Goal: Share content: Share content

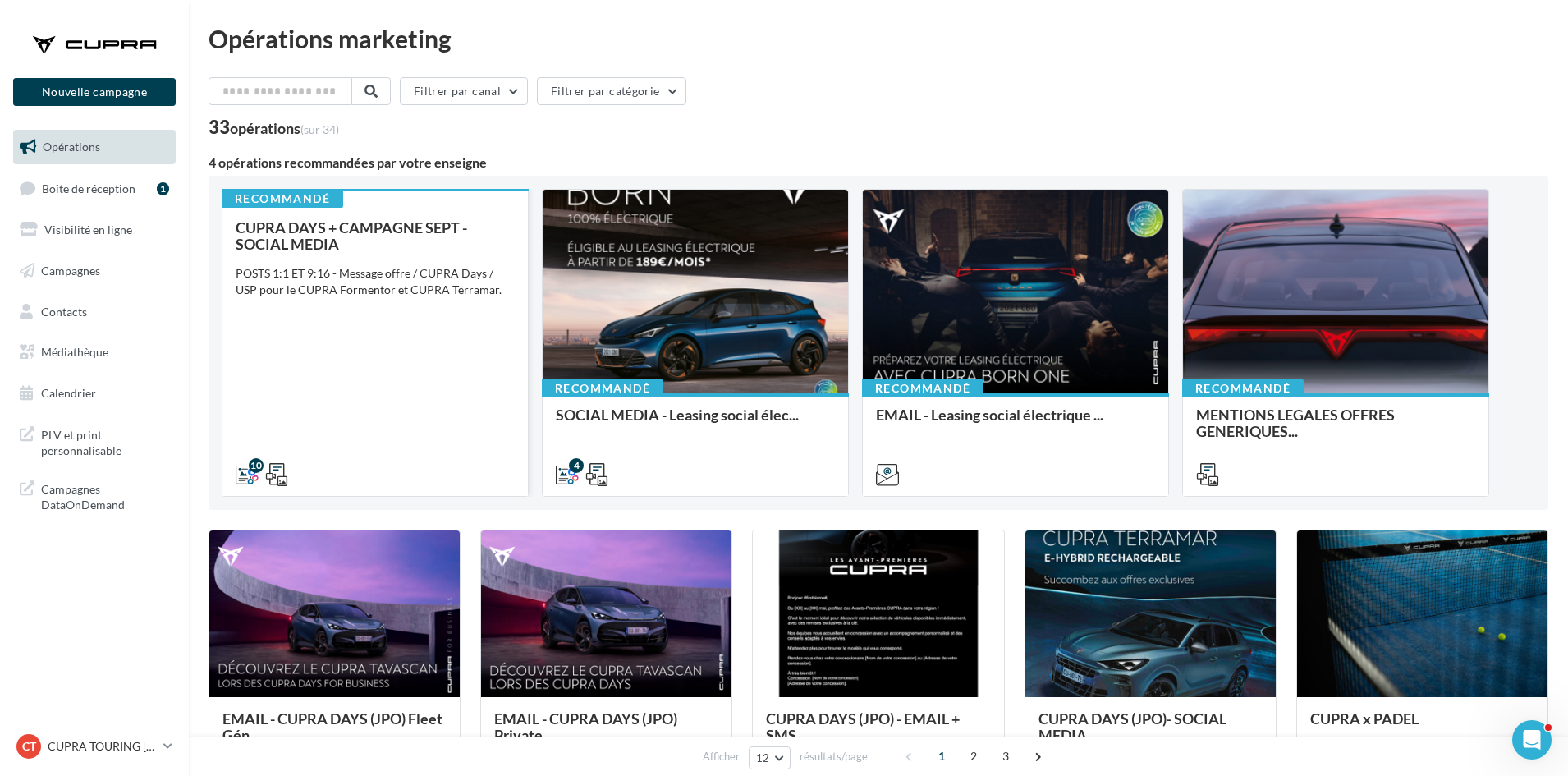
click at [440, 372] on div "CUPRA DAYS + CAMPAGNE SEPT - SOCIAL MEDIA POSTS 1:1 ET 9:16 - Message offre / C…" at bounding box center [375, 349] width 279 height 262
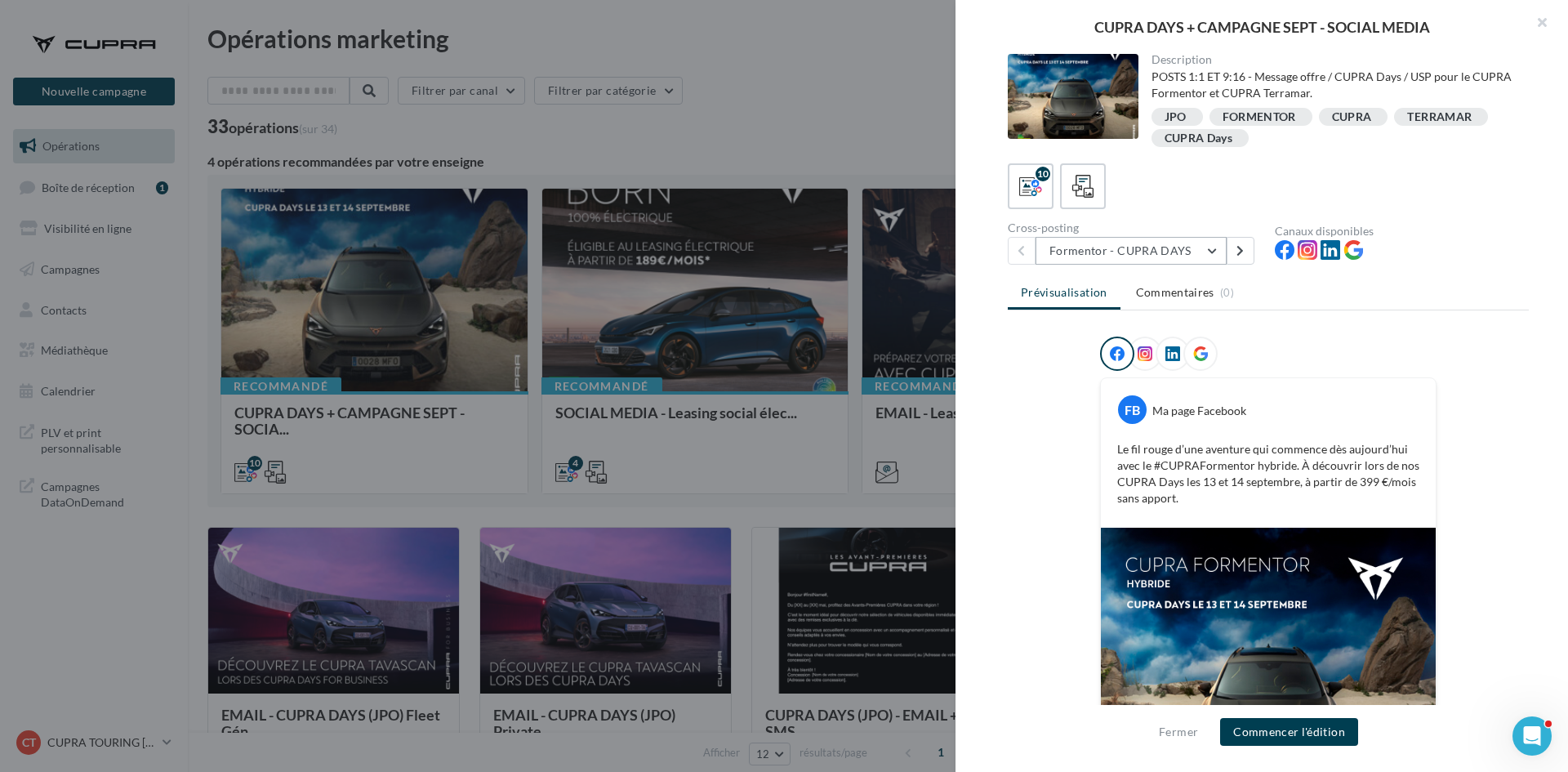
click at [1191, 258] on button "Formentor - CUPRA DAYS" at bounding box center [1131, 250] width 191 height 28
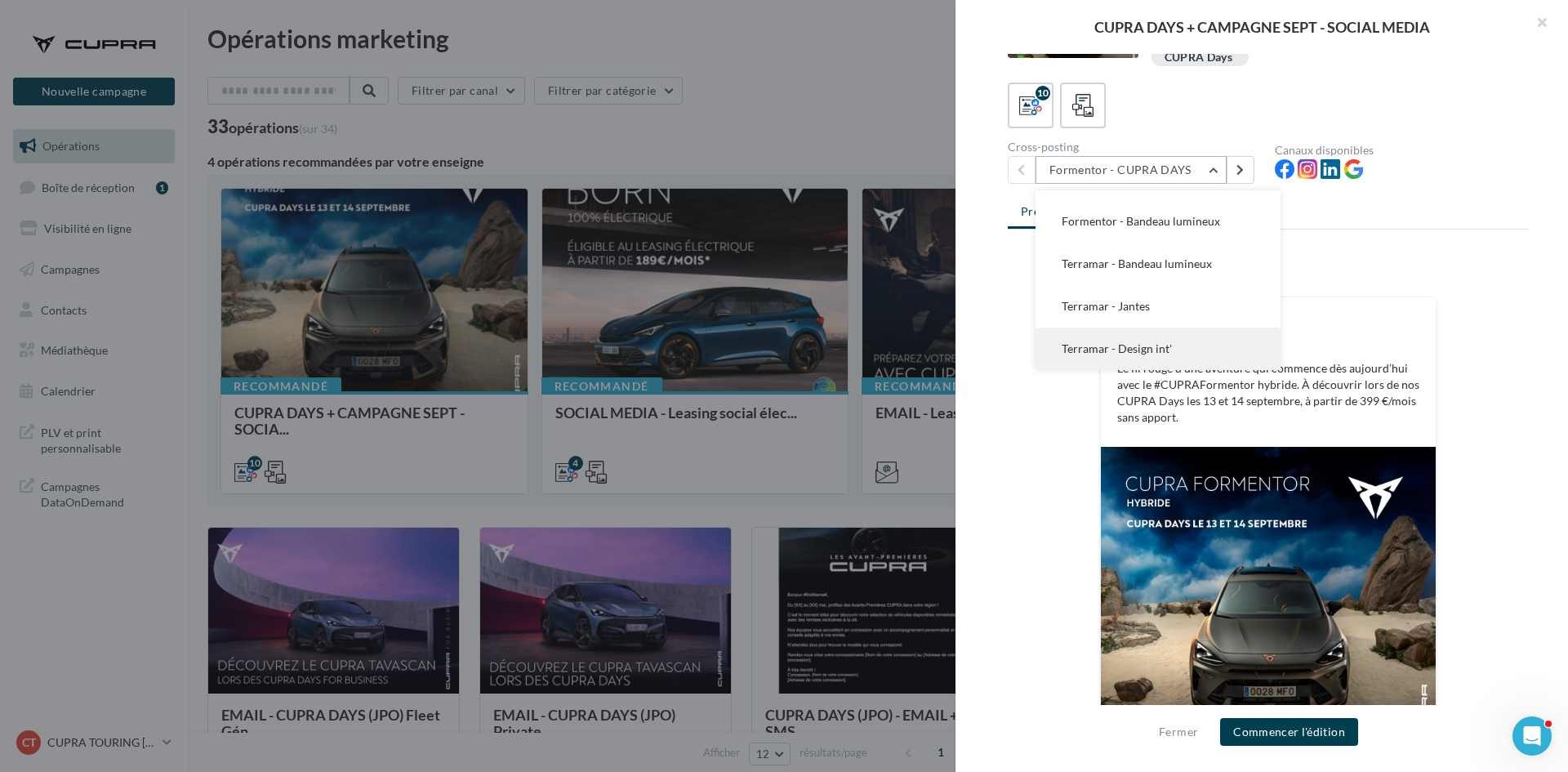
scroll to position [82, 0]
click at [1483, 371] on div "FB Ma page Facebook Le fil rouge d’une aventure qui commence dès [DATE] avec le…" at bounding box center [1268, 528] width 521 height 548
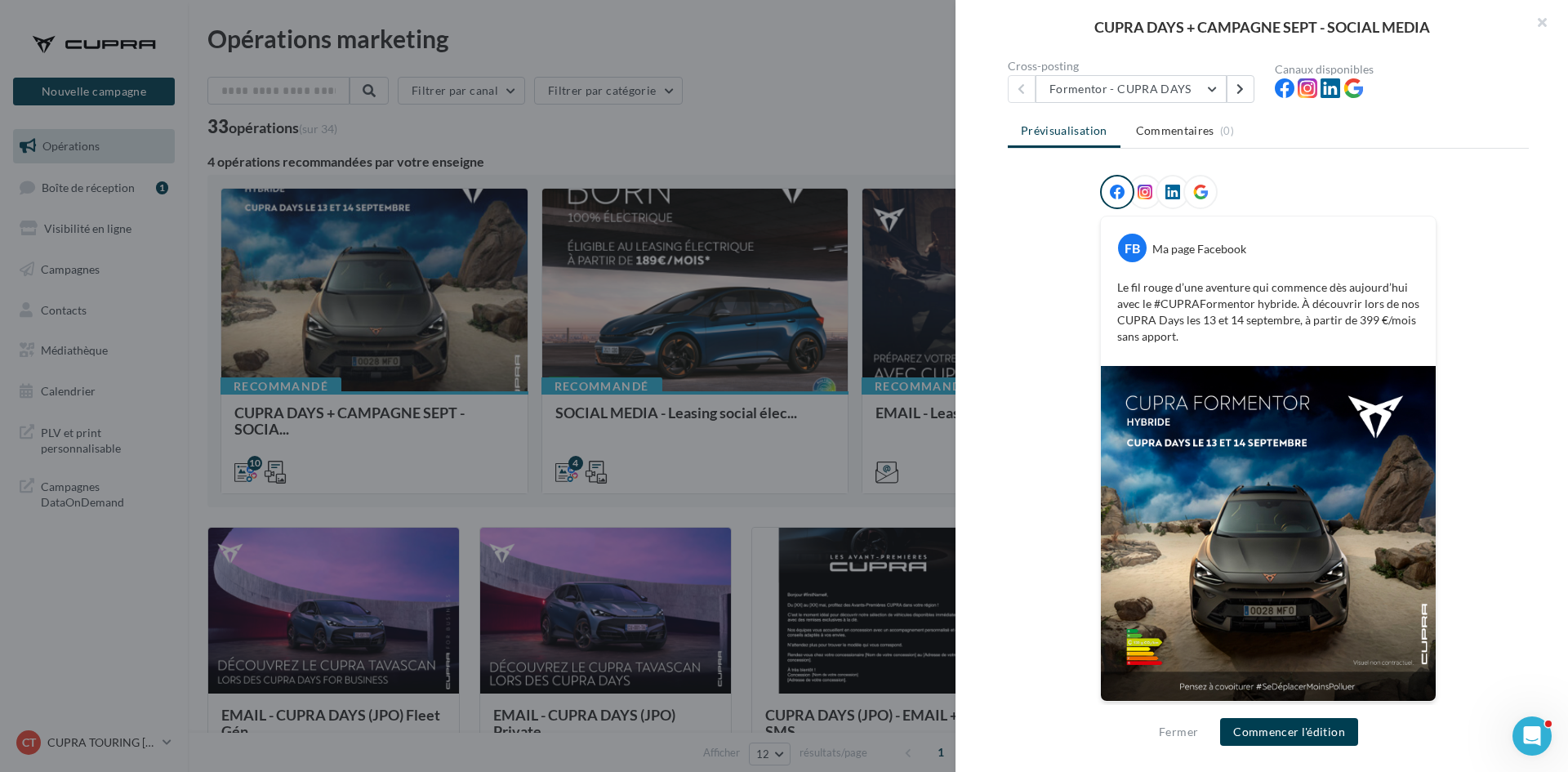
scroll to position [163, 0]
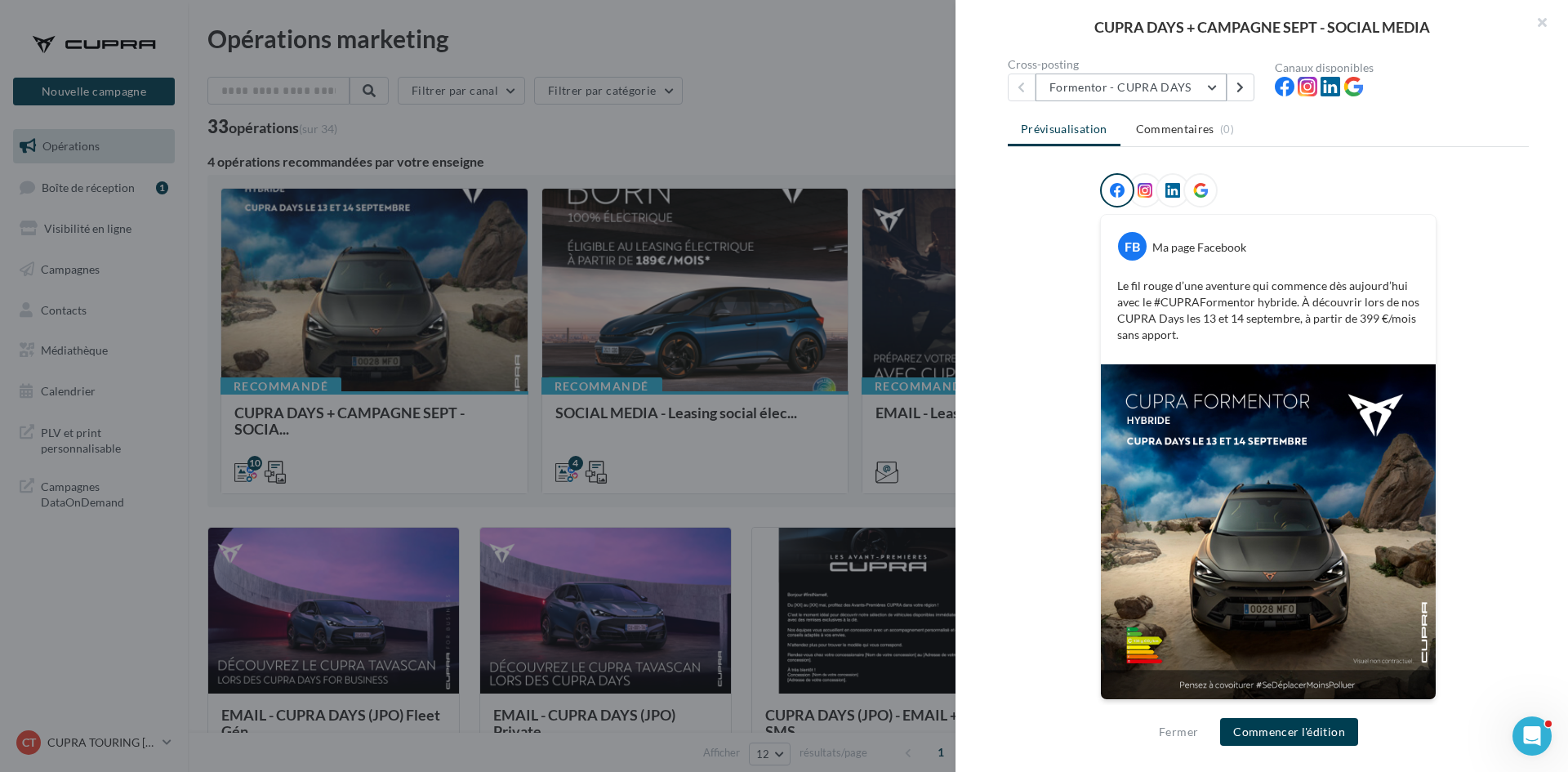
click at [1208, 96] on button "Formentor - CUPRA DAYS" at bounding box center [1131, 87] width 191 height 28
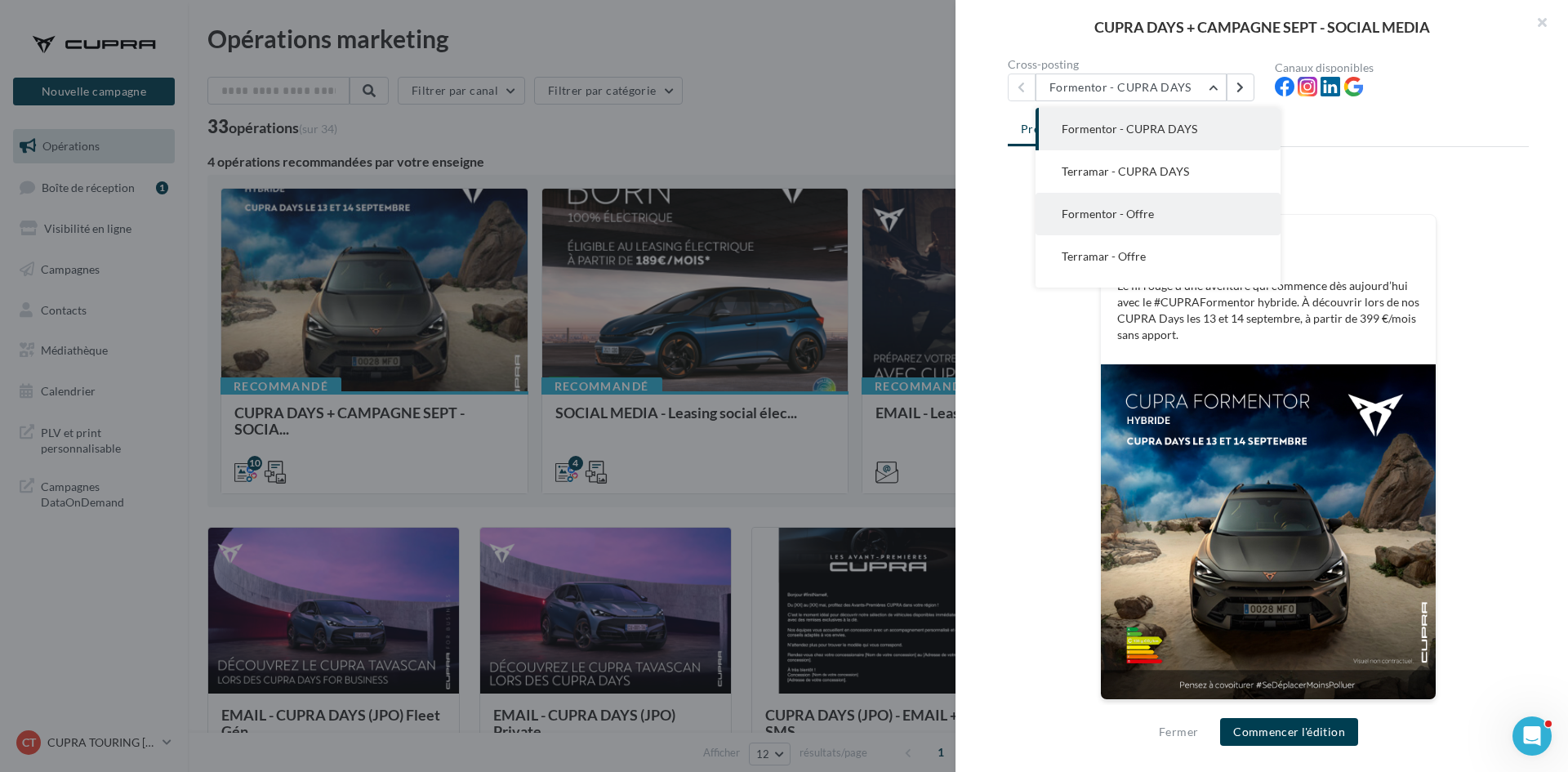
click at [1192, 196] on button "Formentor - Offre" at bounding box center [1159, 213] width 245 height 42
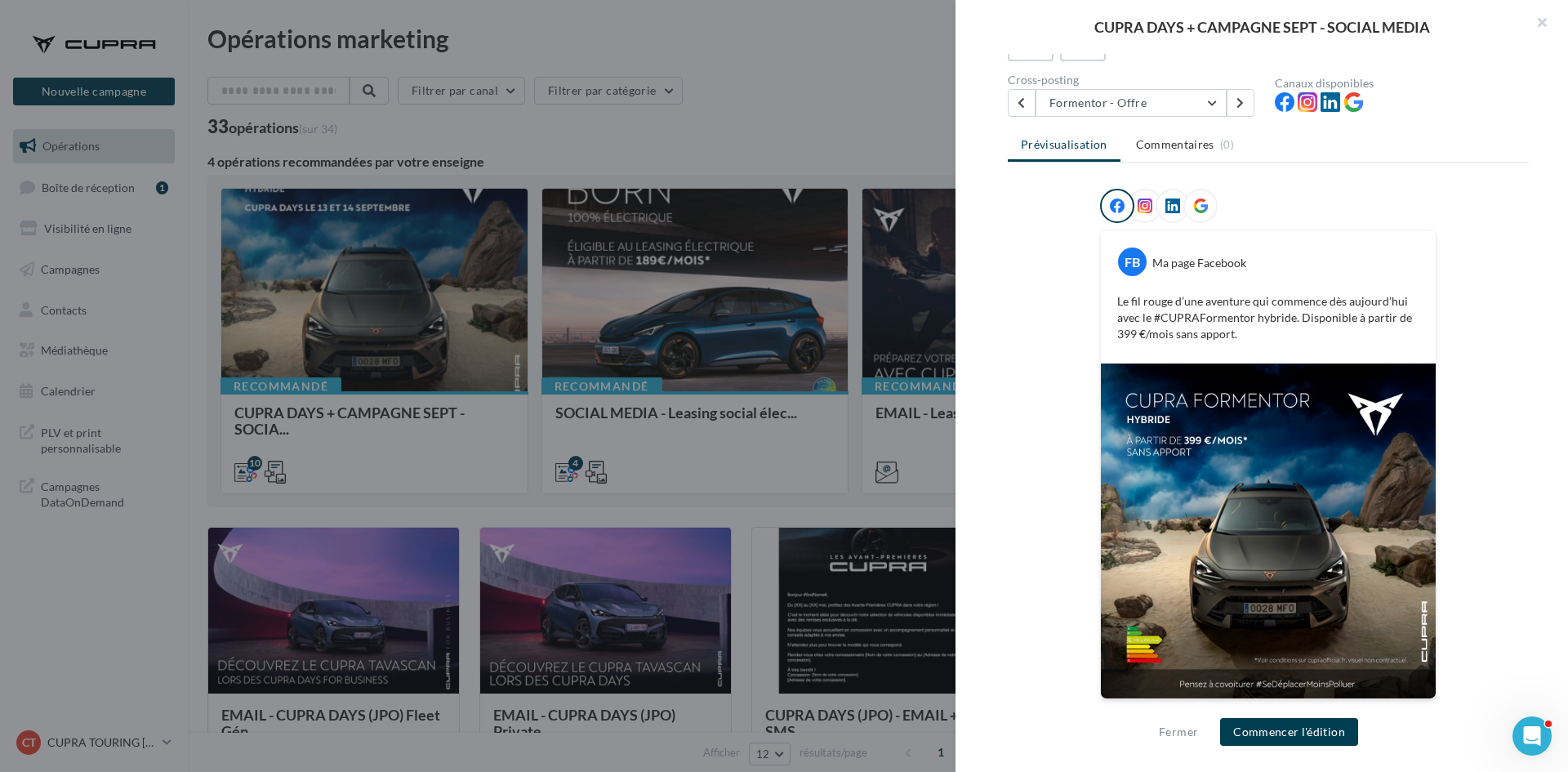
scroll to position [148, 0]
click at [1183, 99] on button "Formentor - Offre" at bounding box center [1131, 102] width 191 height 28
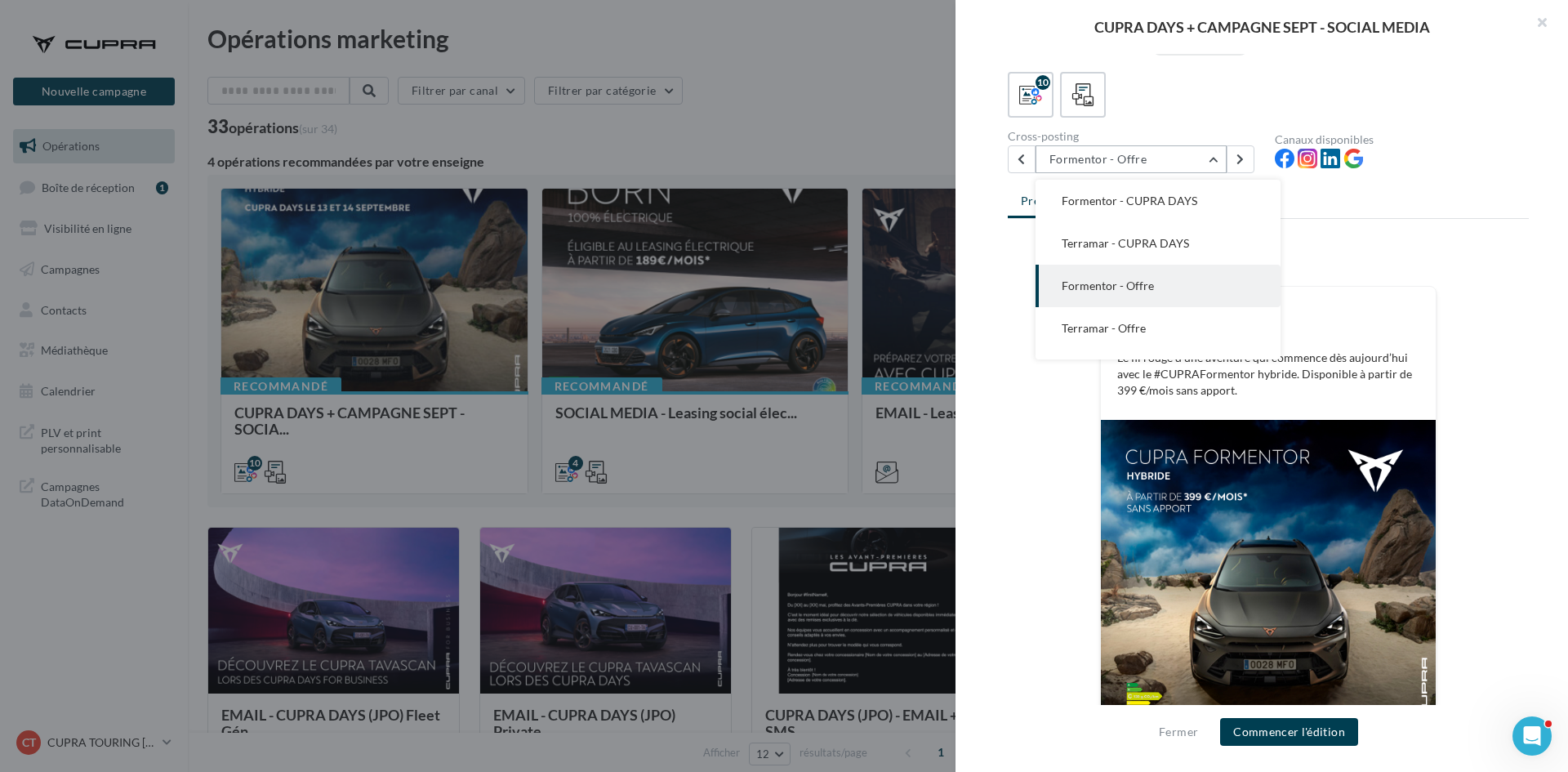
scroll to position [67, 0]
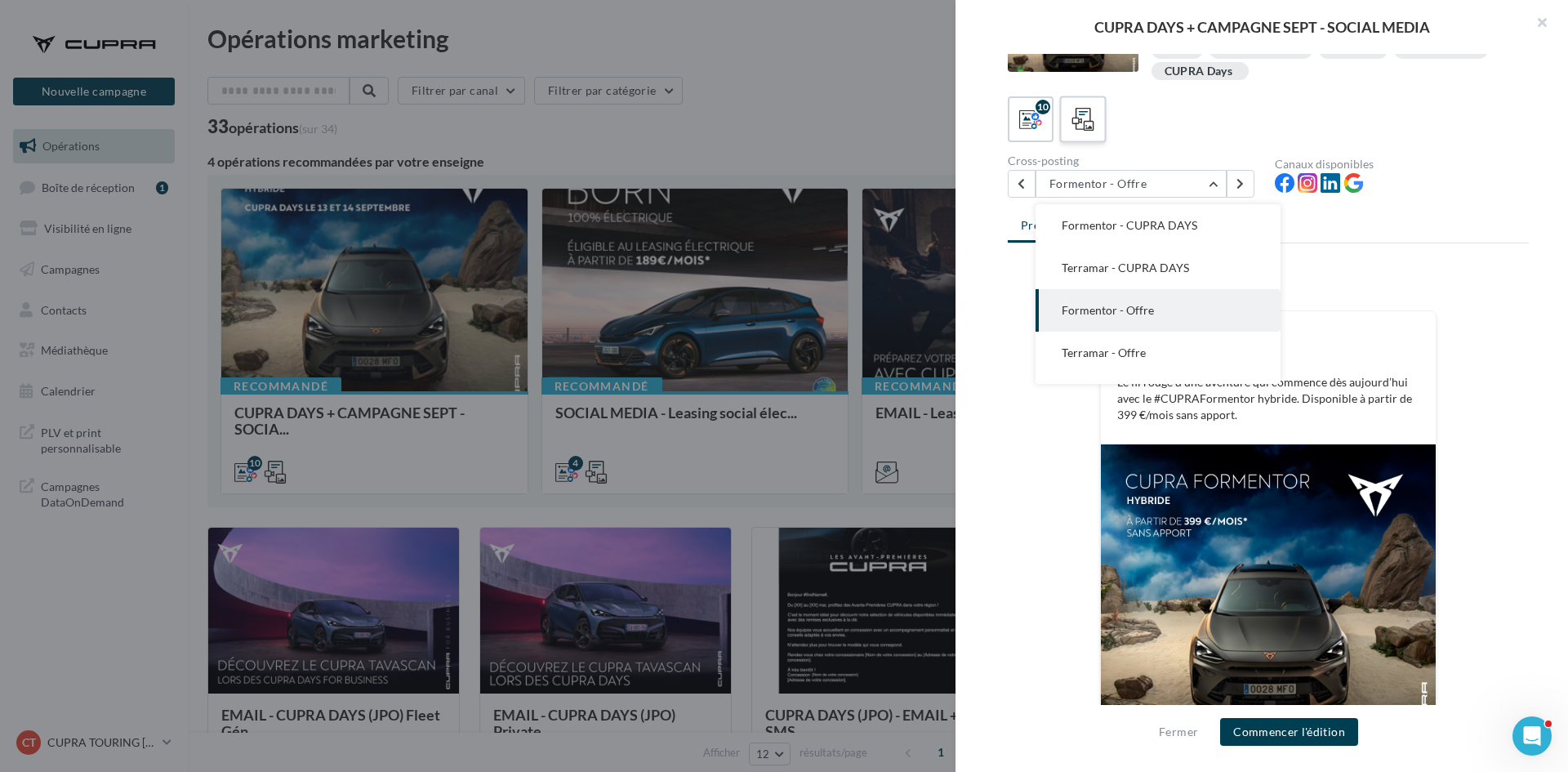
click at [1084, 128] on icon at bounding box center [1083, 120] width 24 height 24
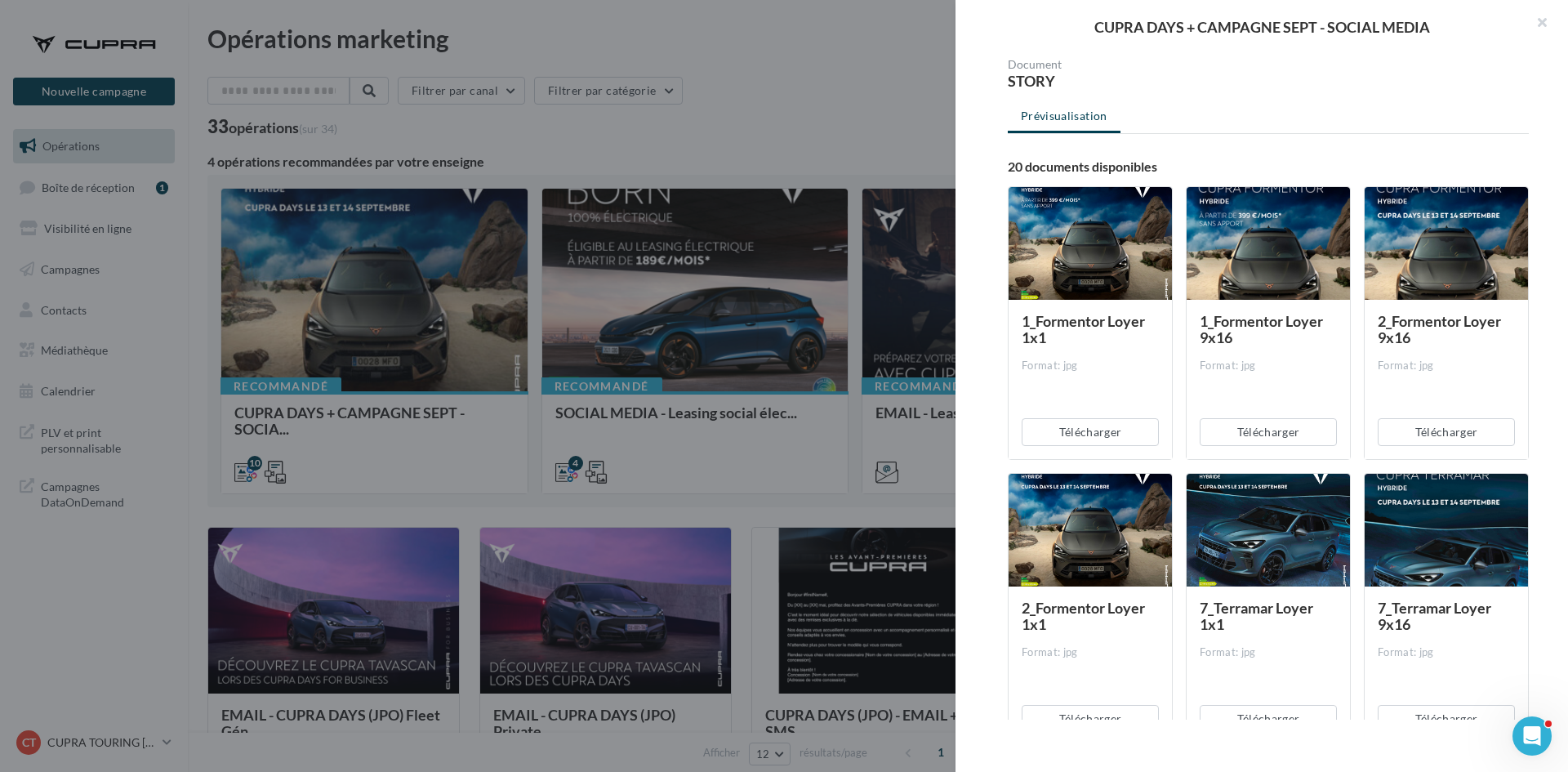
scroll to position [82, 0]
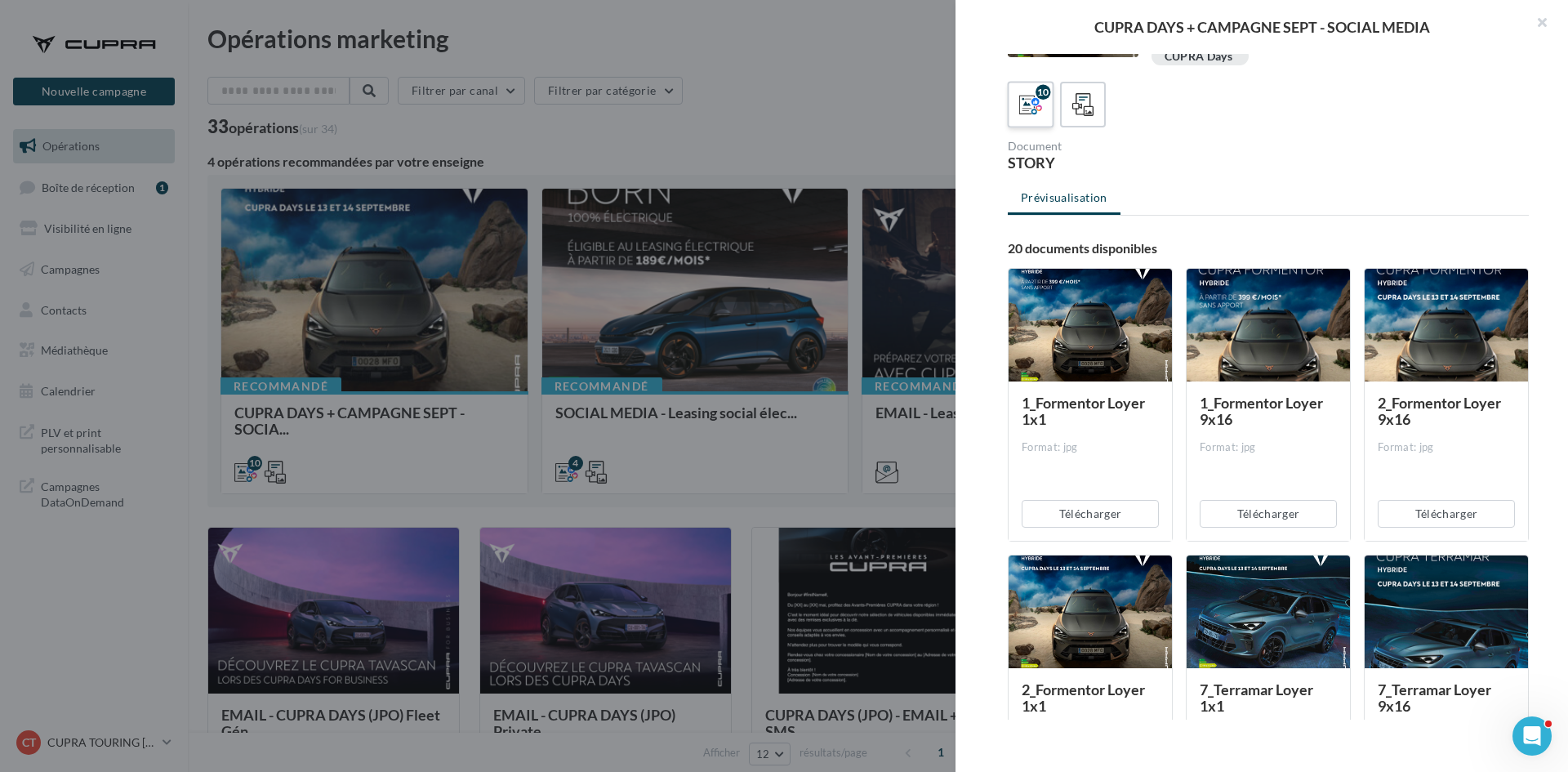
click at [1047, 106] on label "10" at bounding box center [1029, 103] width 46 height 46
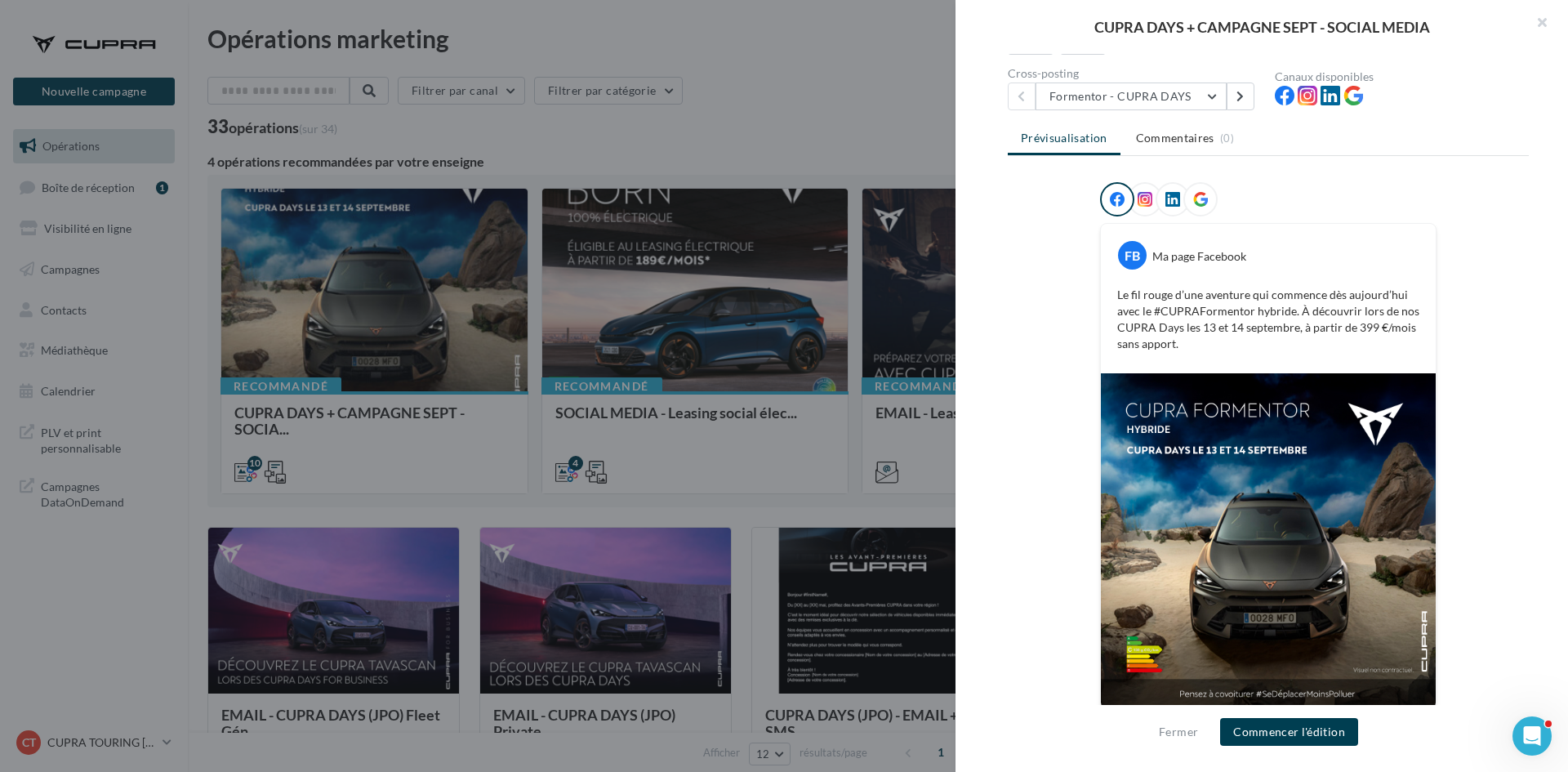
scroll to position [165, 0]
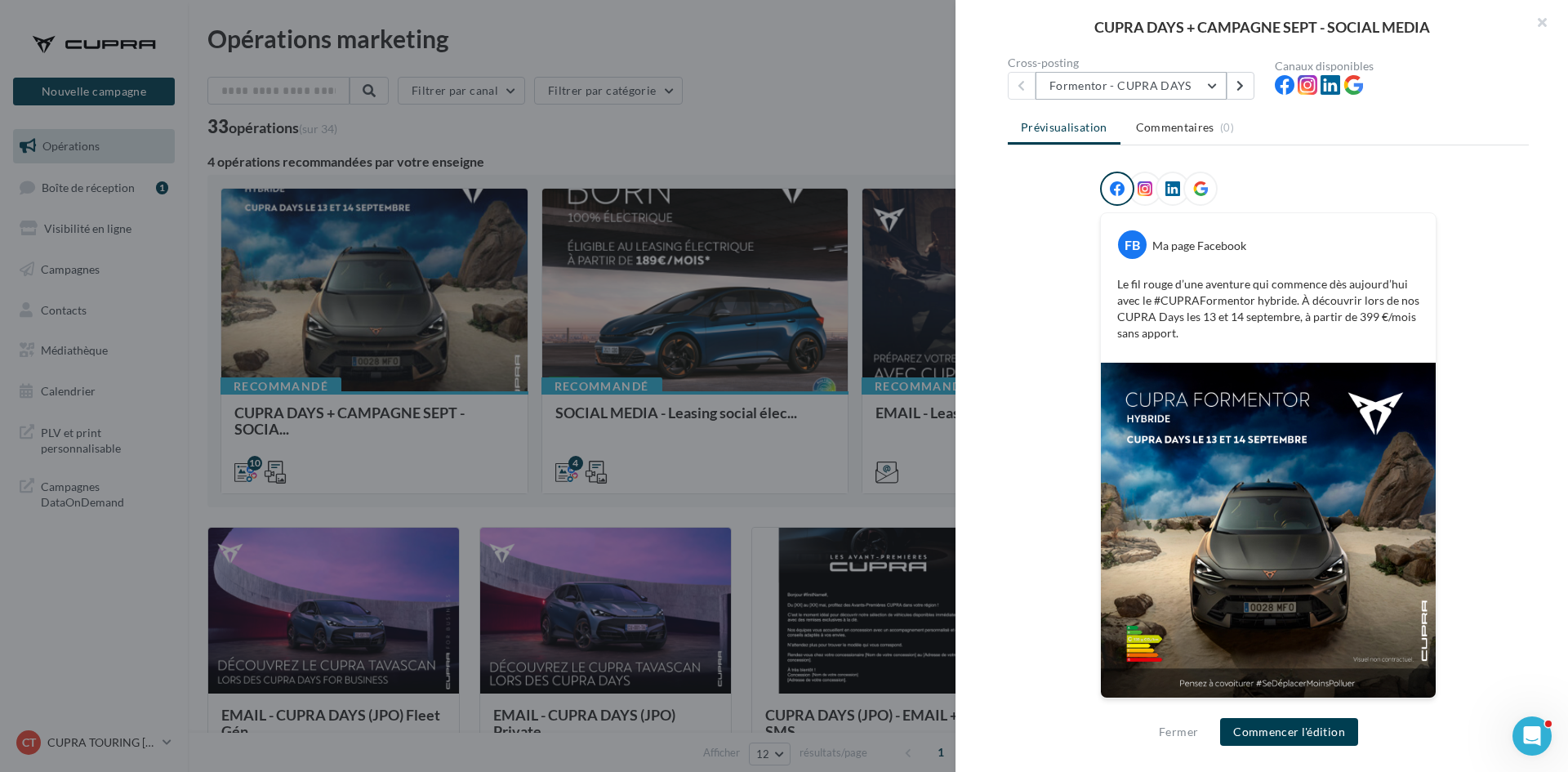
click at [1157, 83] on button "Formentor - CUPRA DAYS" at bounding box center [1131, 85] width 191 height 28
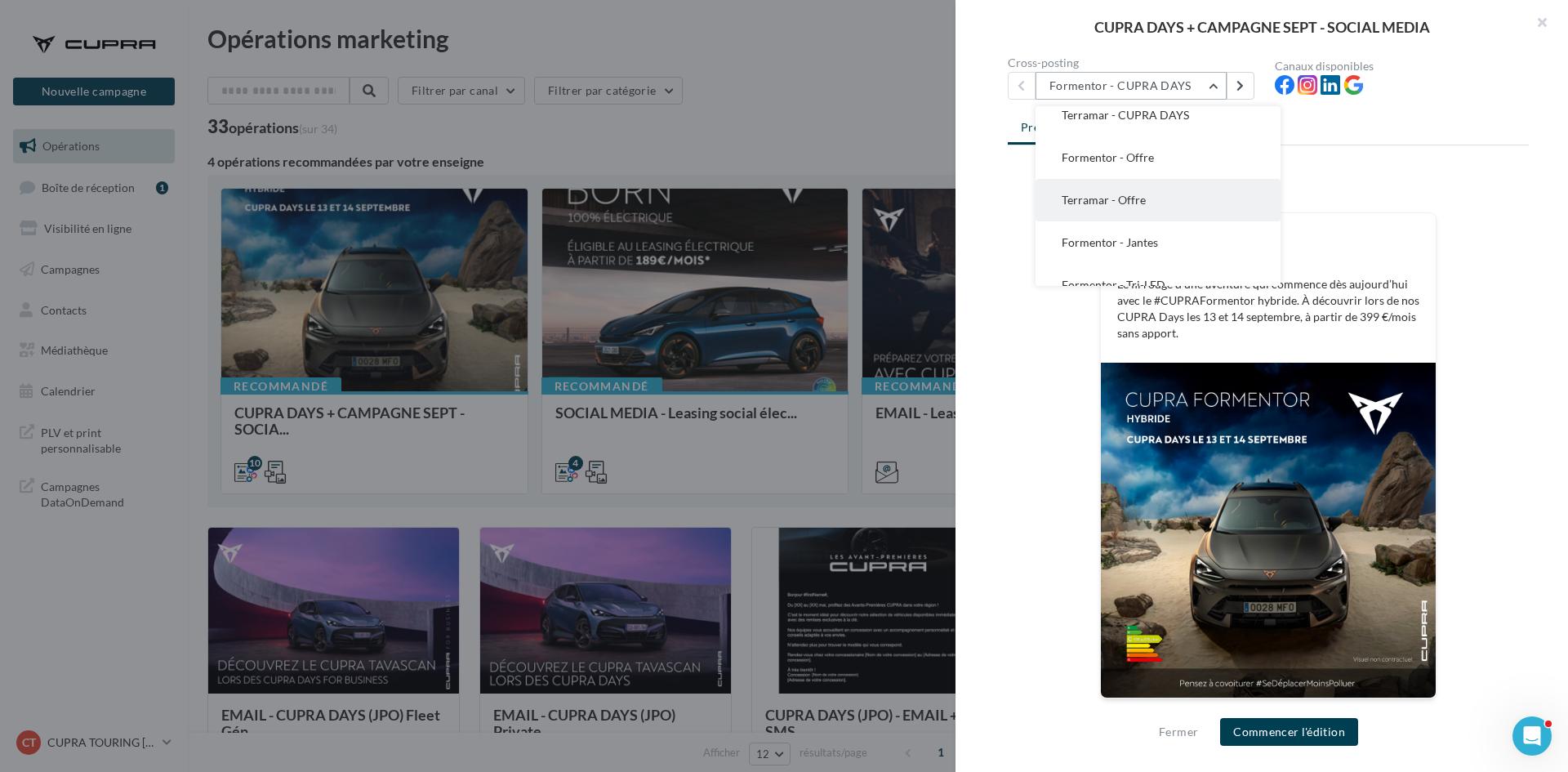
scroll to position [82, 0]
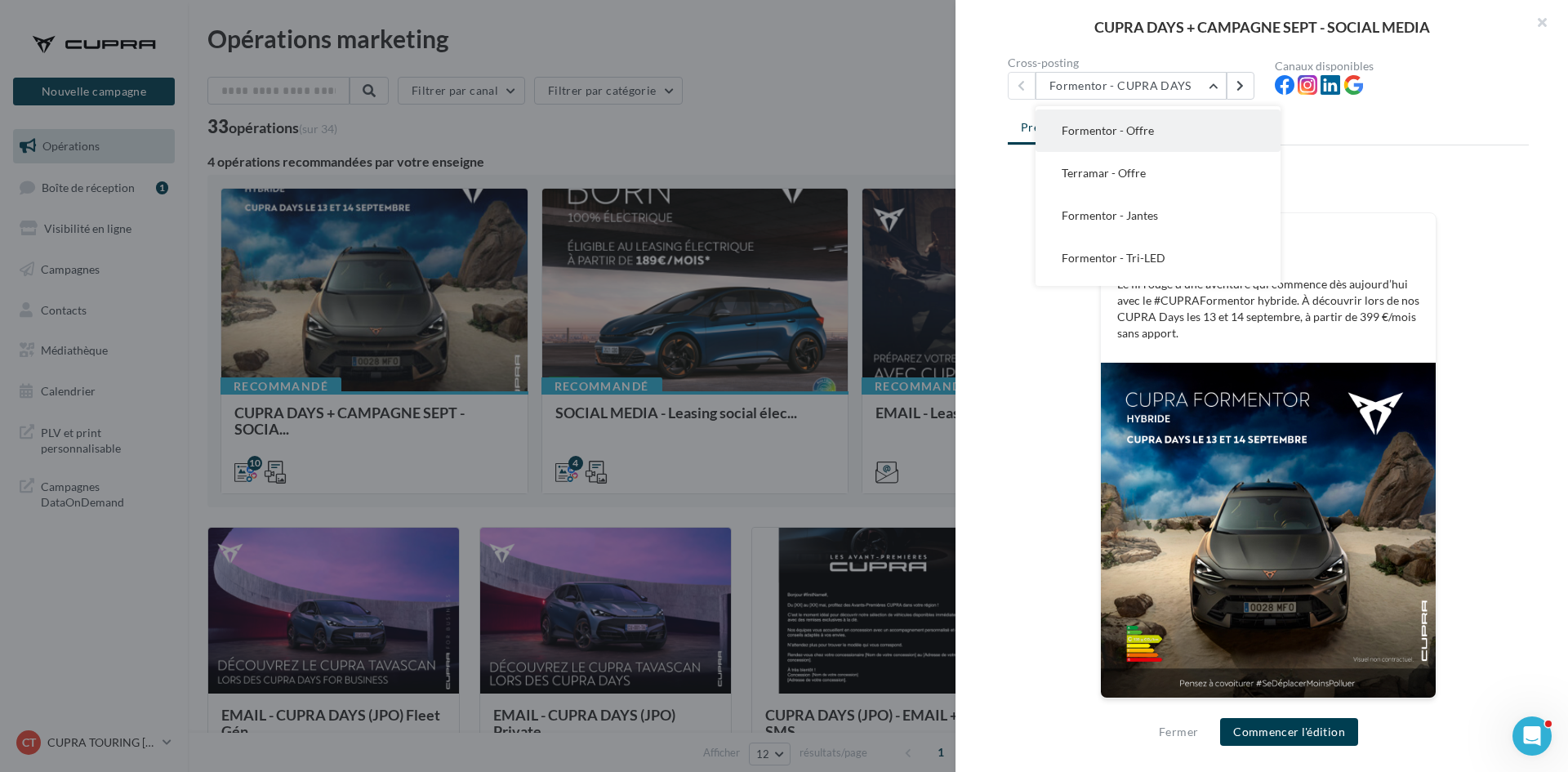
click at [1161, 132] on button "Formentor - Offre" at bounding box center [1159, 130] width 245 height 42
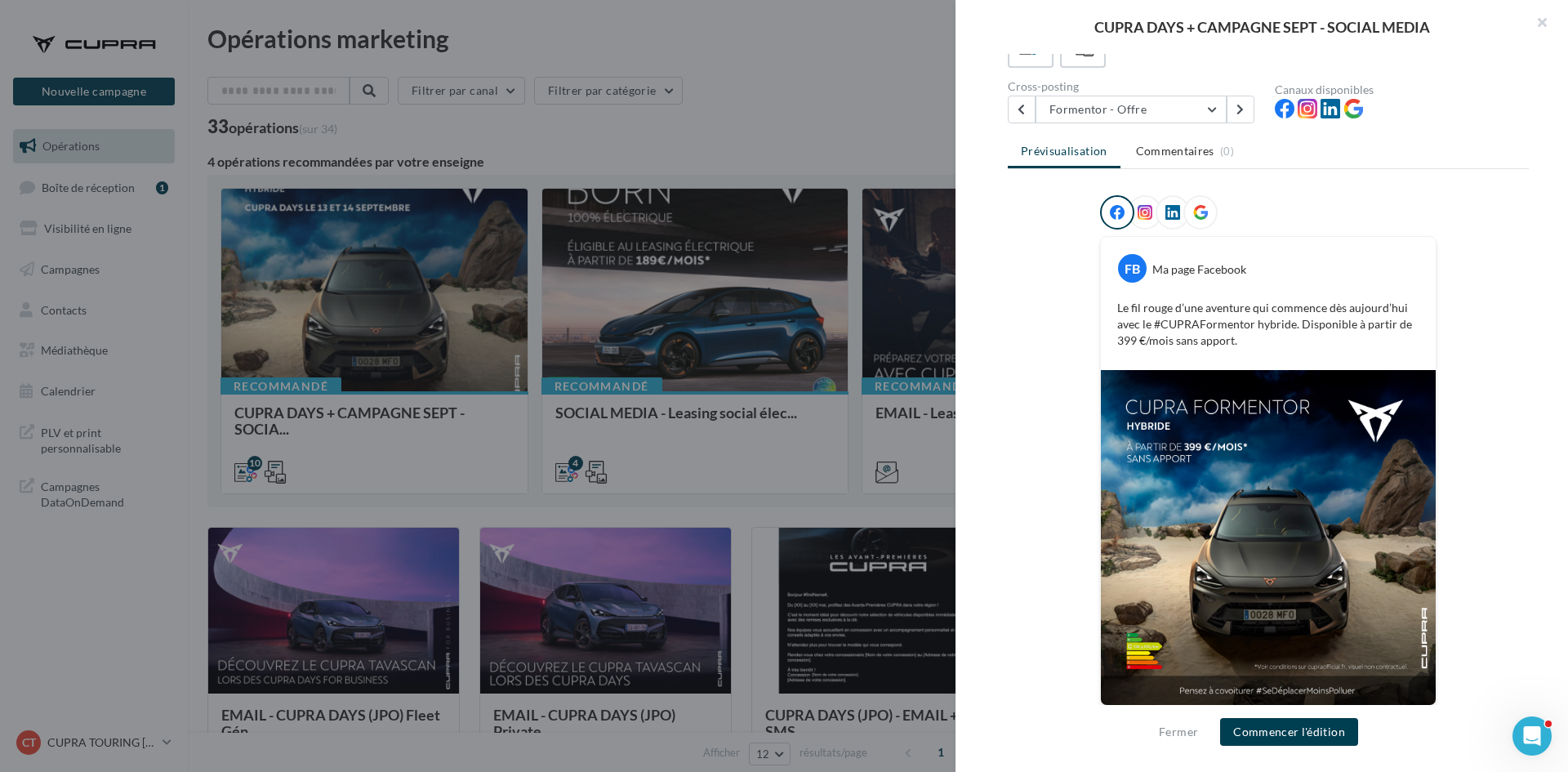
scroll to position [148, 0]
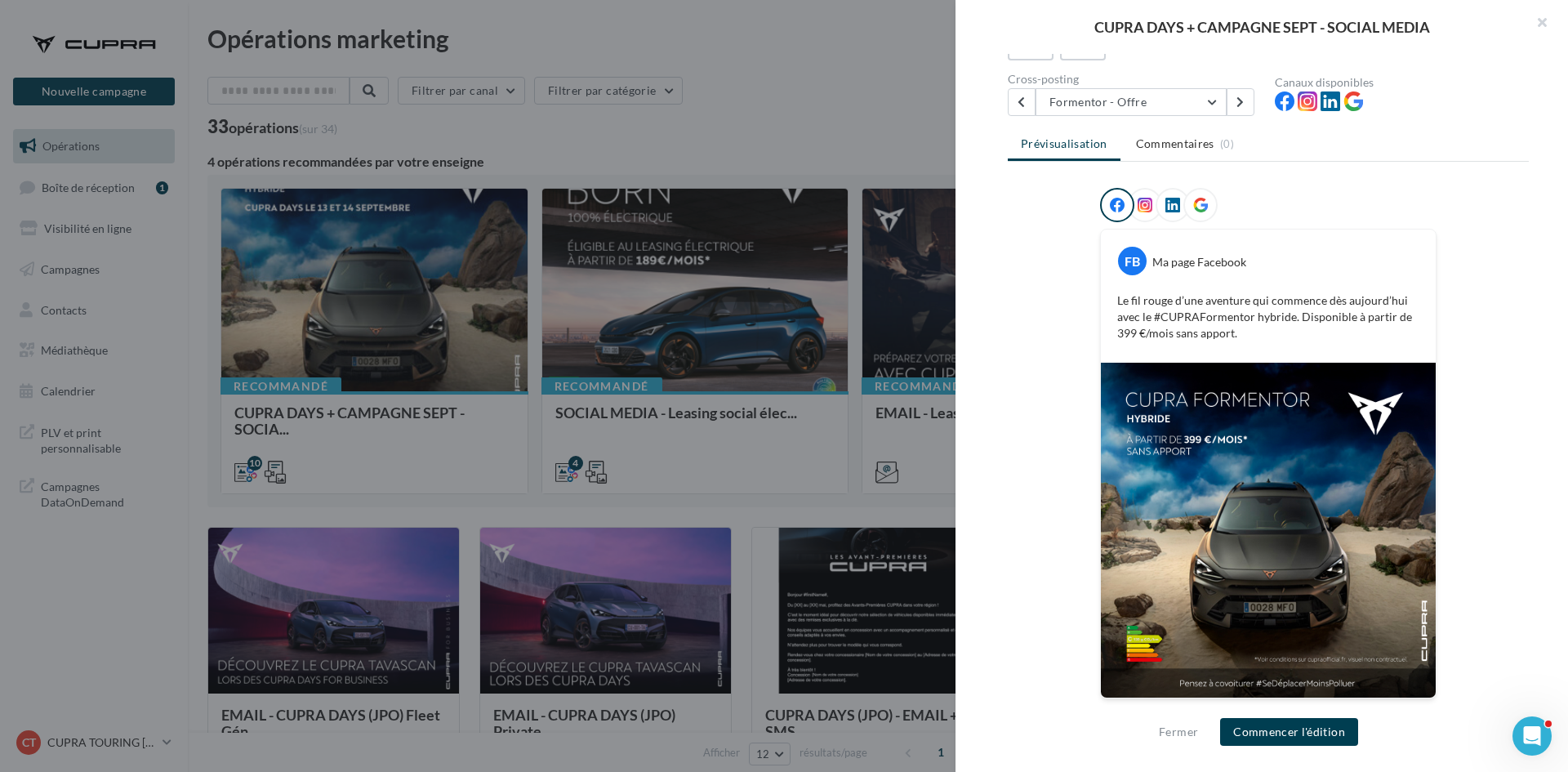
click at [1174, 117] on div "Description POSTS 1:1 ET 9:16 - Message offre / CUPRA Days / USP pour le CUPRA …" at bounding box center [1268, 387] width 625 height 666
click at [1175, 112] on button "Formentor - Offre" at bounding box center [1131, 102] width 191 height 28
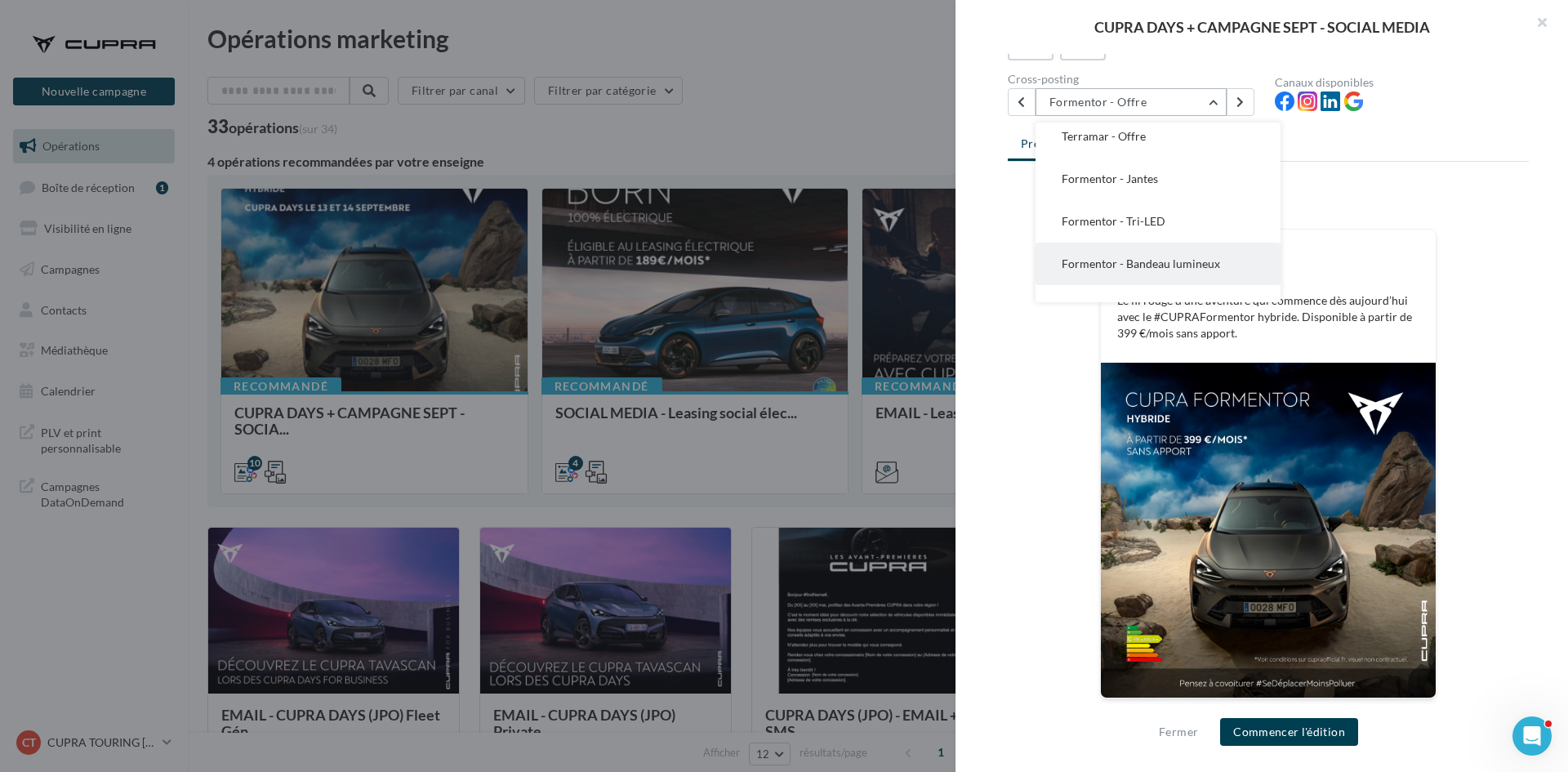
scroll to position [163, 0]
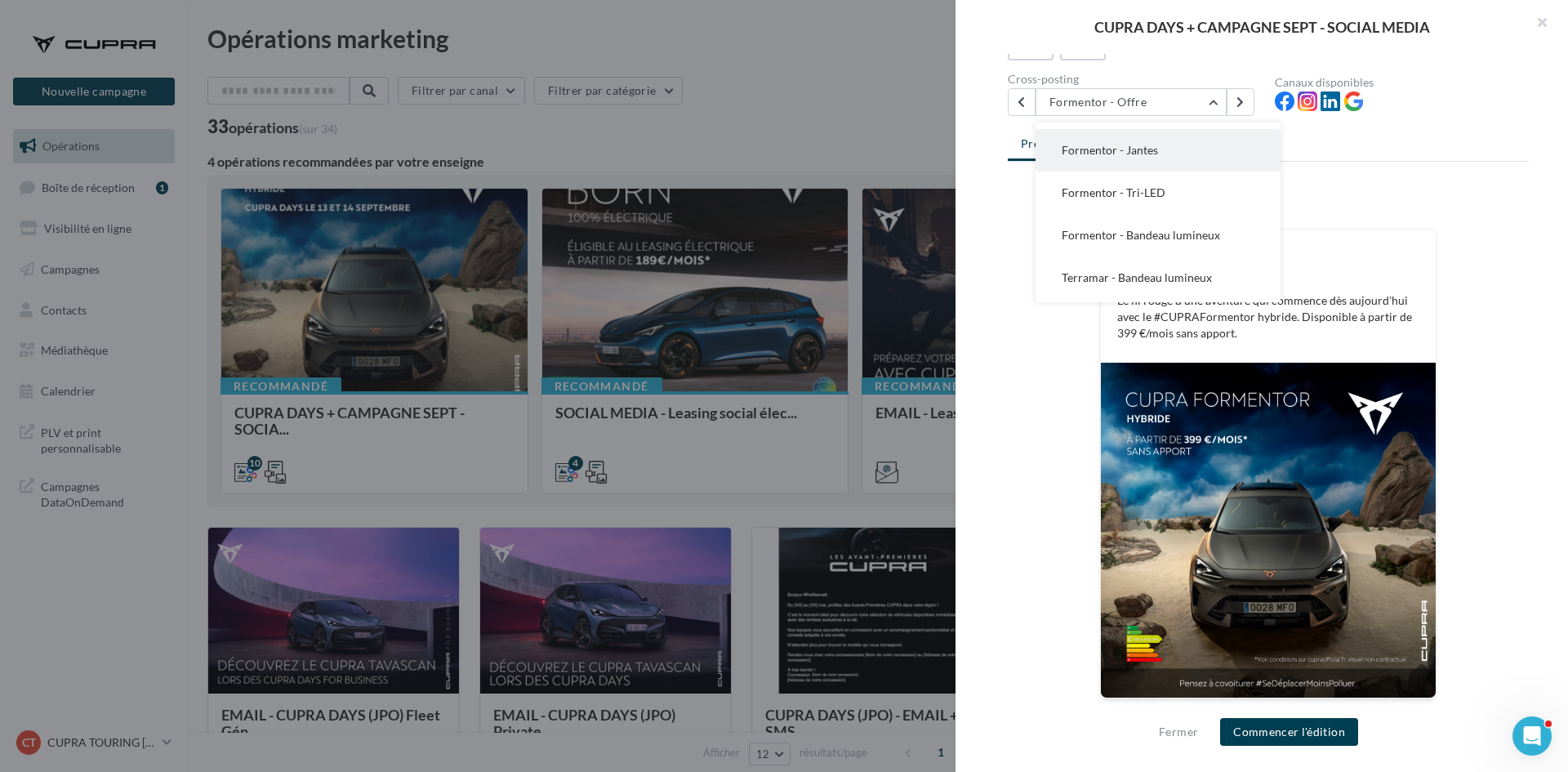
click at [1176, 157] on button "Formentor - Jantes" at bounding box center [1159, 149] width 245 height 42
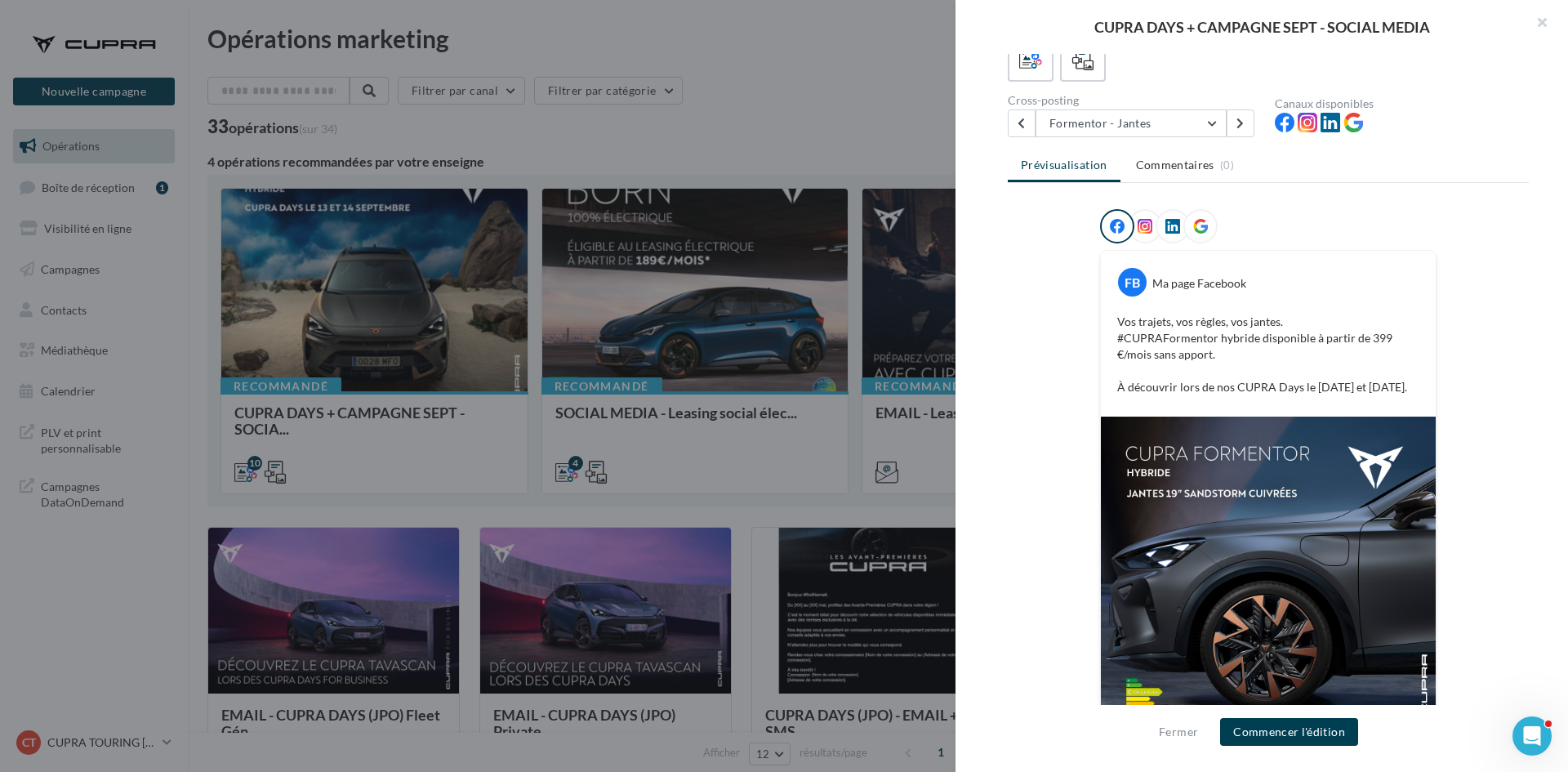
scroll to position [99, 0]
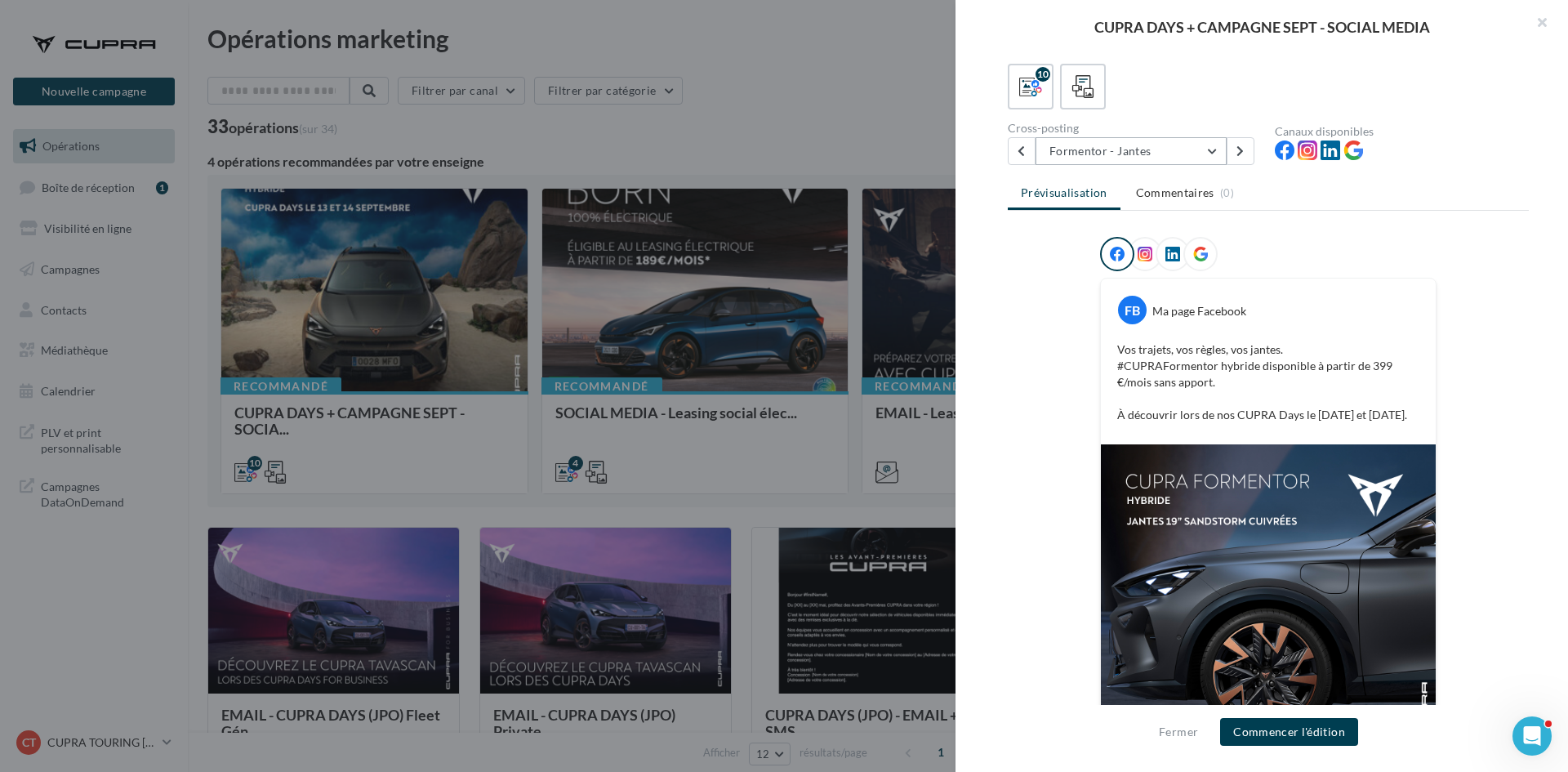
click at [1126, 148] on button "Formentor - Jantes" at bounding box center [1131, 151] width 191 height 28
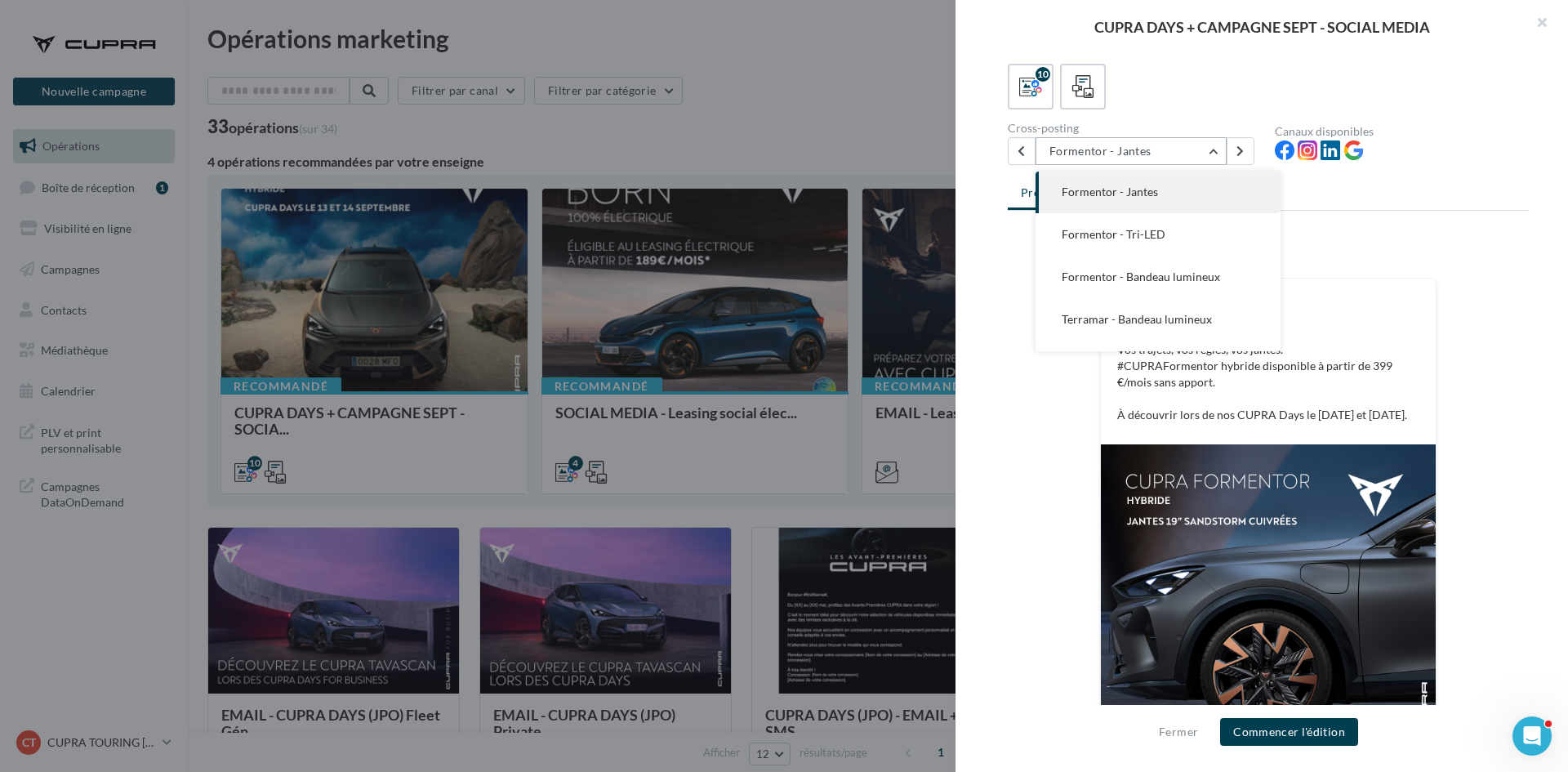
scroll to position [168, 0]
click at [1223, 250] on button "Formentor - Tri-LED" at bounding box center [1159, 237] width 245 height 42
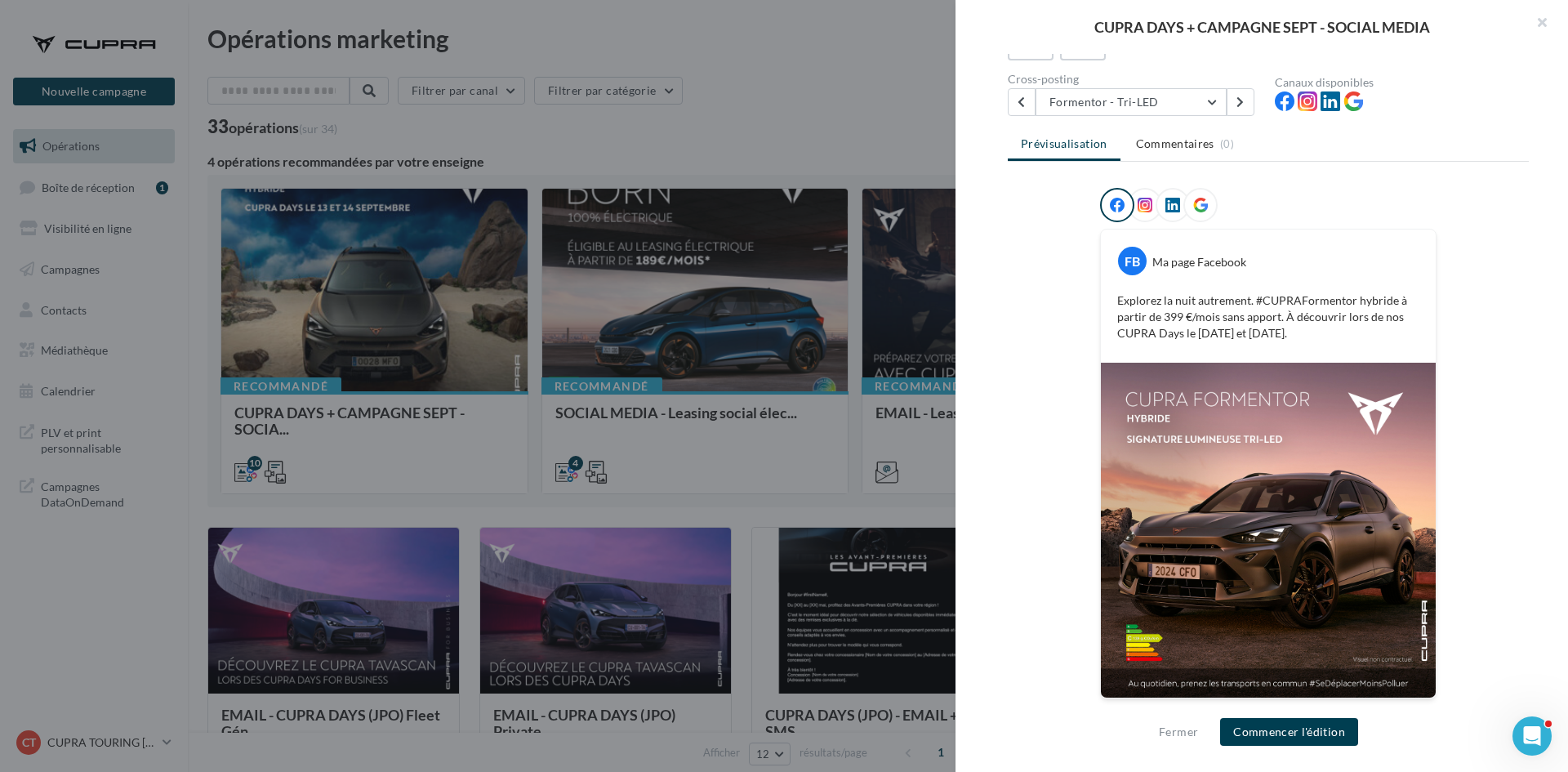
scroll to position [67, 0]
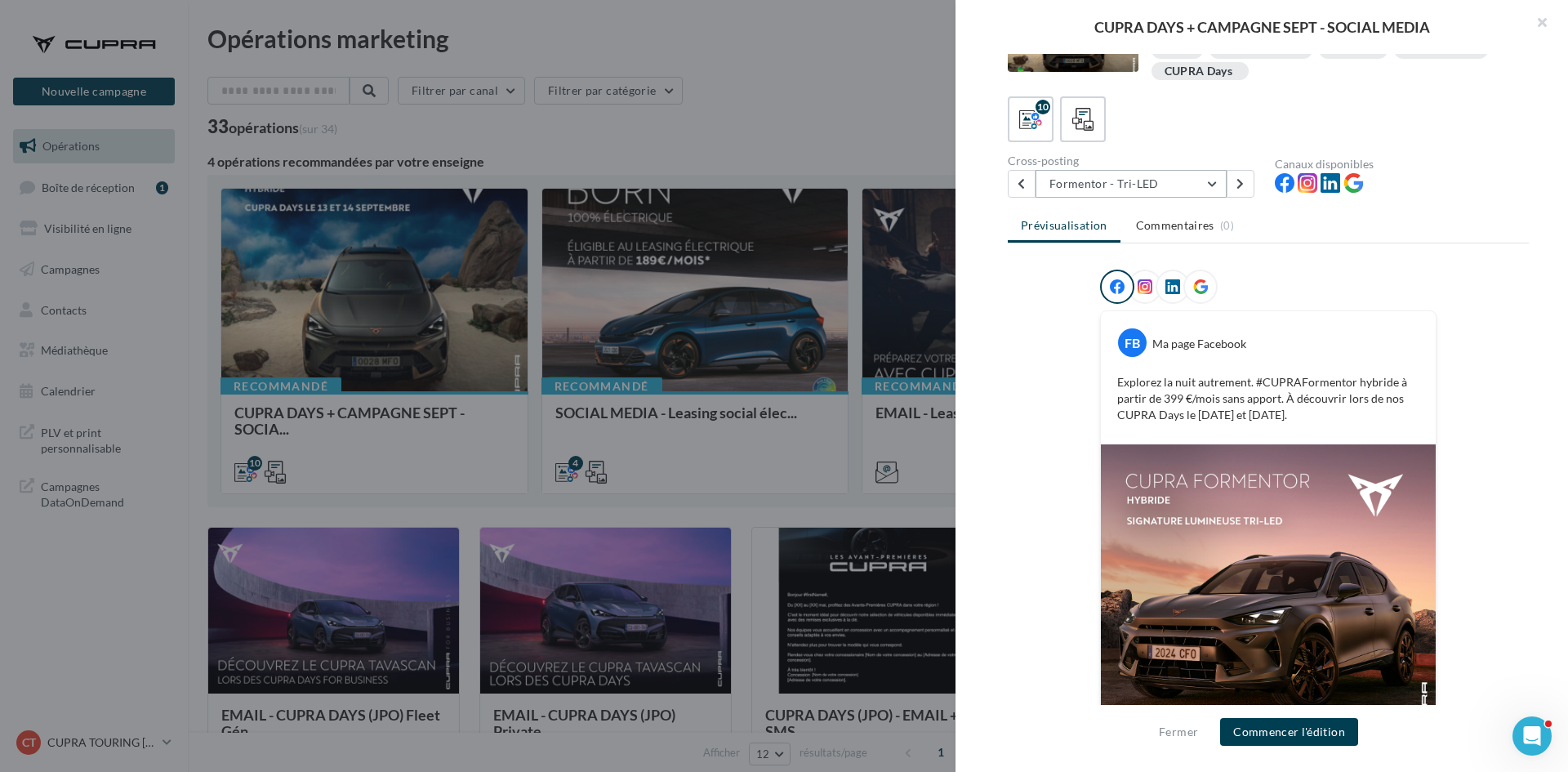
click at [1190, 183] on button "Formentor - Tri-LED" at bounding box center [1131, 184] width 191 height 28
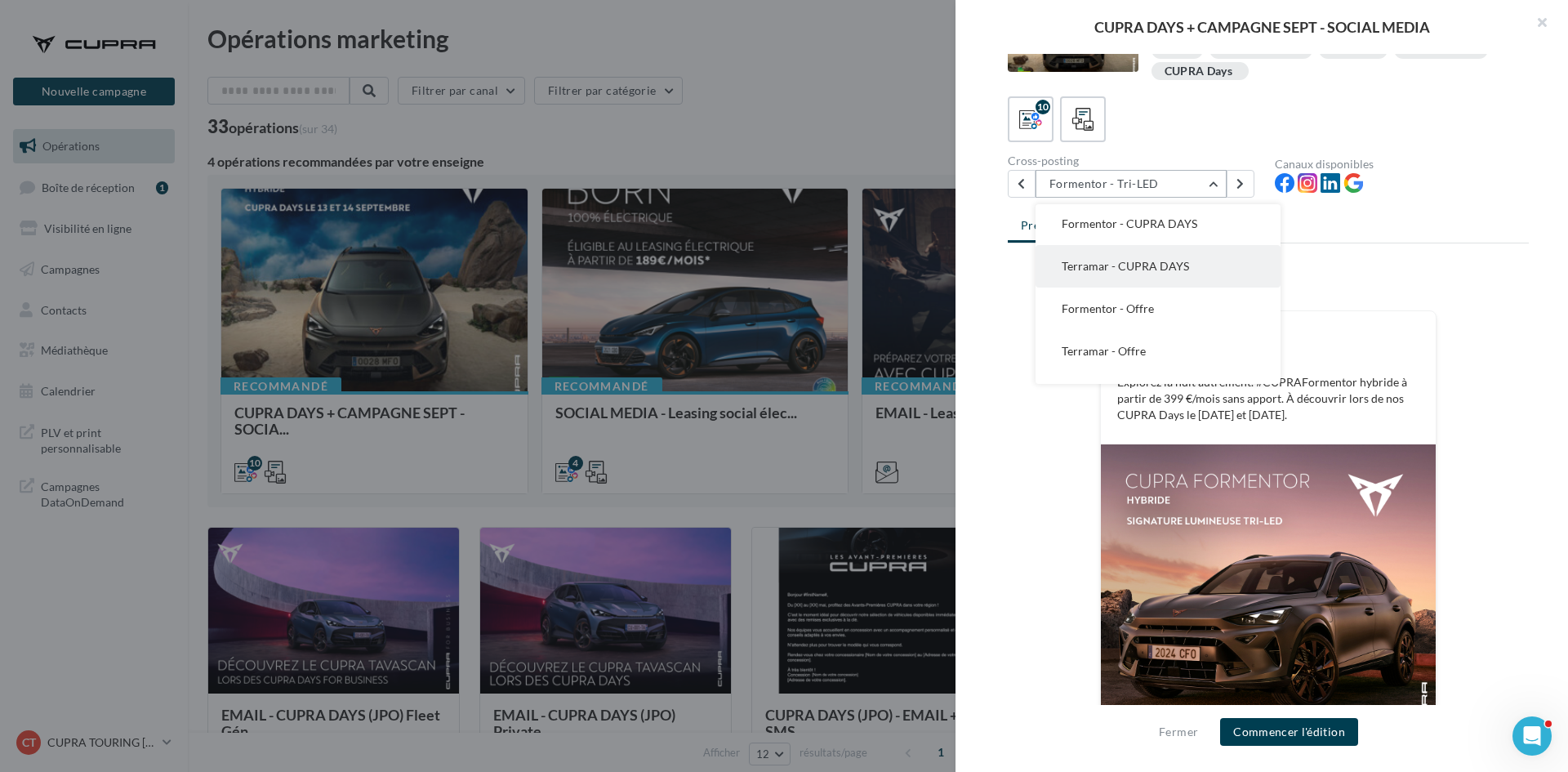
scroll to position [0, 0]
click at [1172, 260] on button "Terramar - CUPRA DAYS" at bounding box center [1159, 267] width 245 height 42
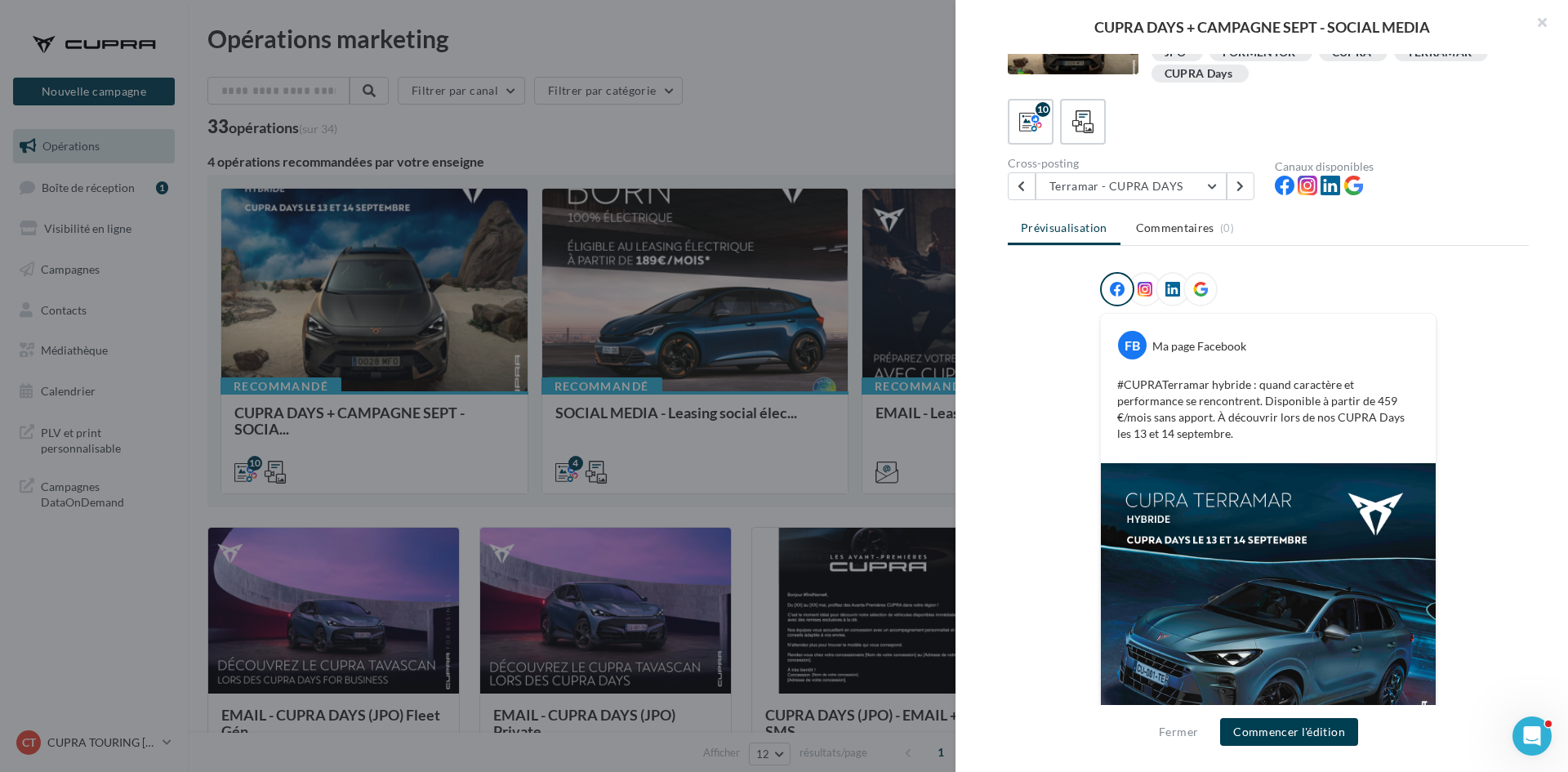
scroll to position [165, 0]
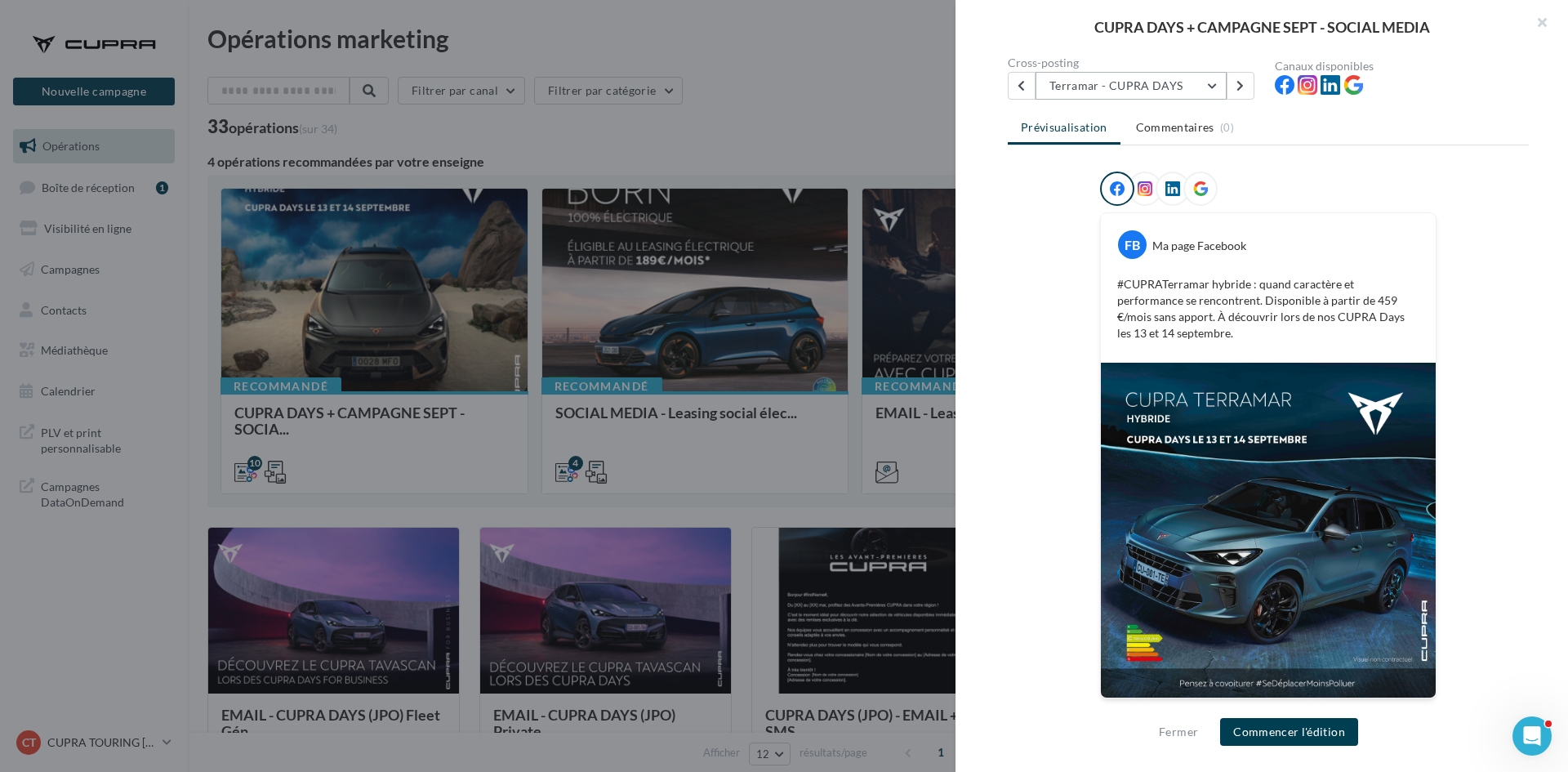
click at [1116, 93] on button "Terramar - CUPRA DAYS" at bounding box center [1131, 85] width 191 height 28
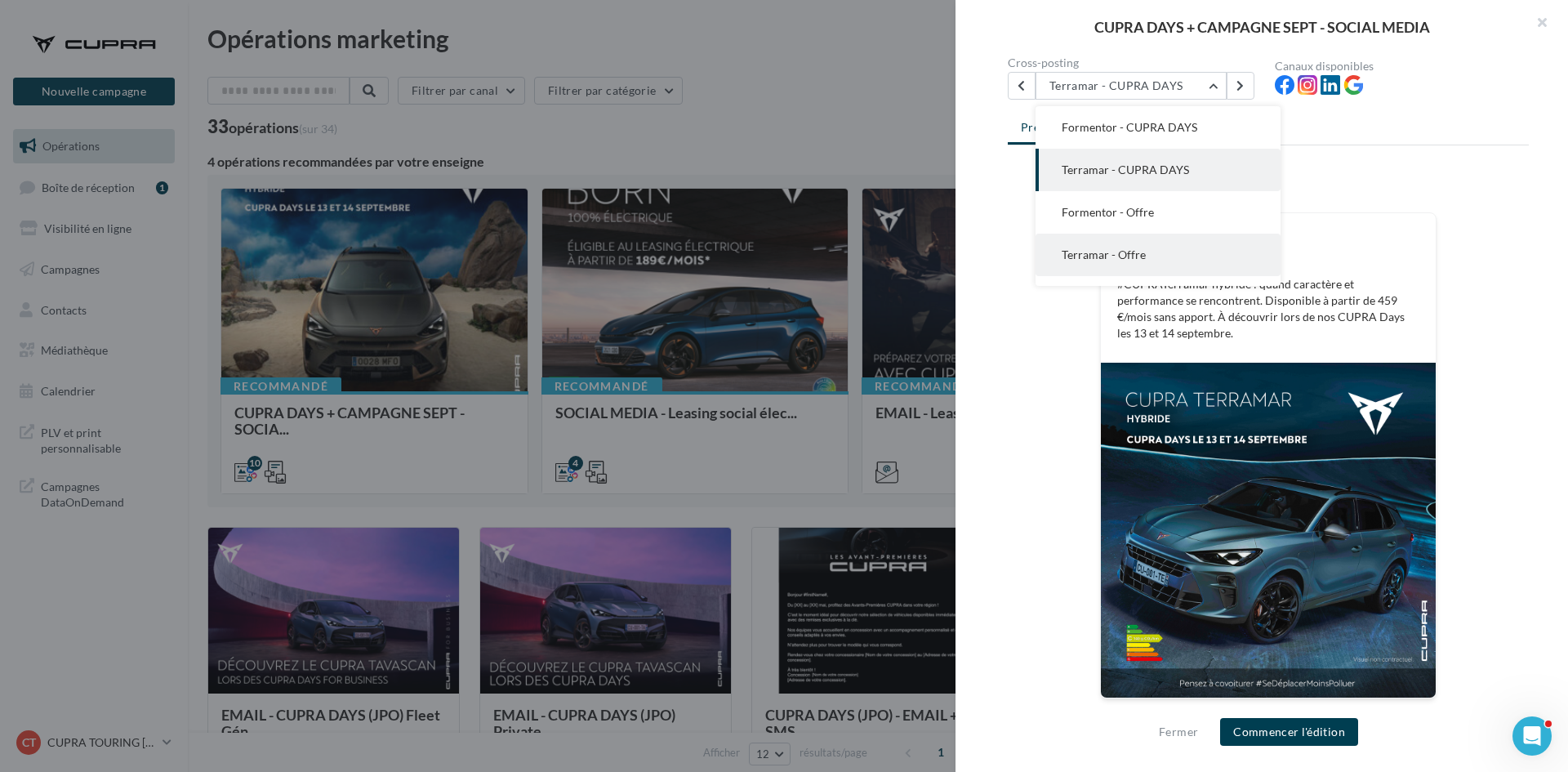
click at [1130, 247] on button "Terramar - Offre" at bounding box center [1159, 254] width 245 height 42
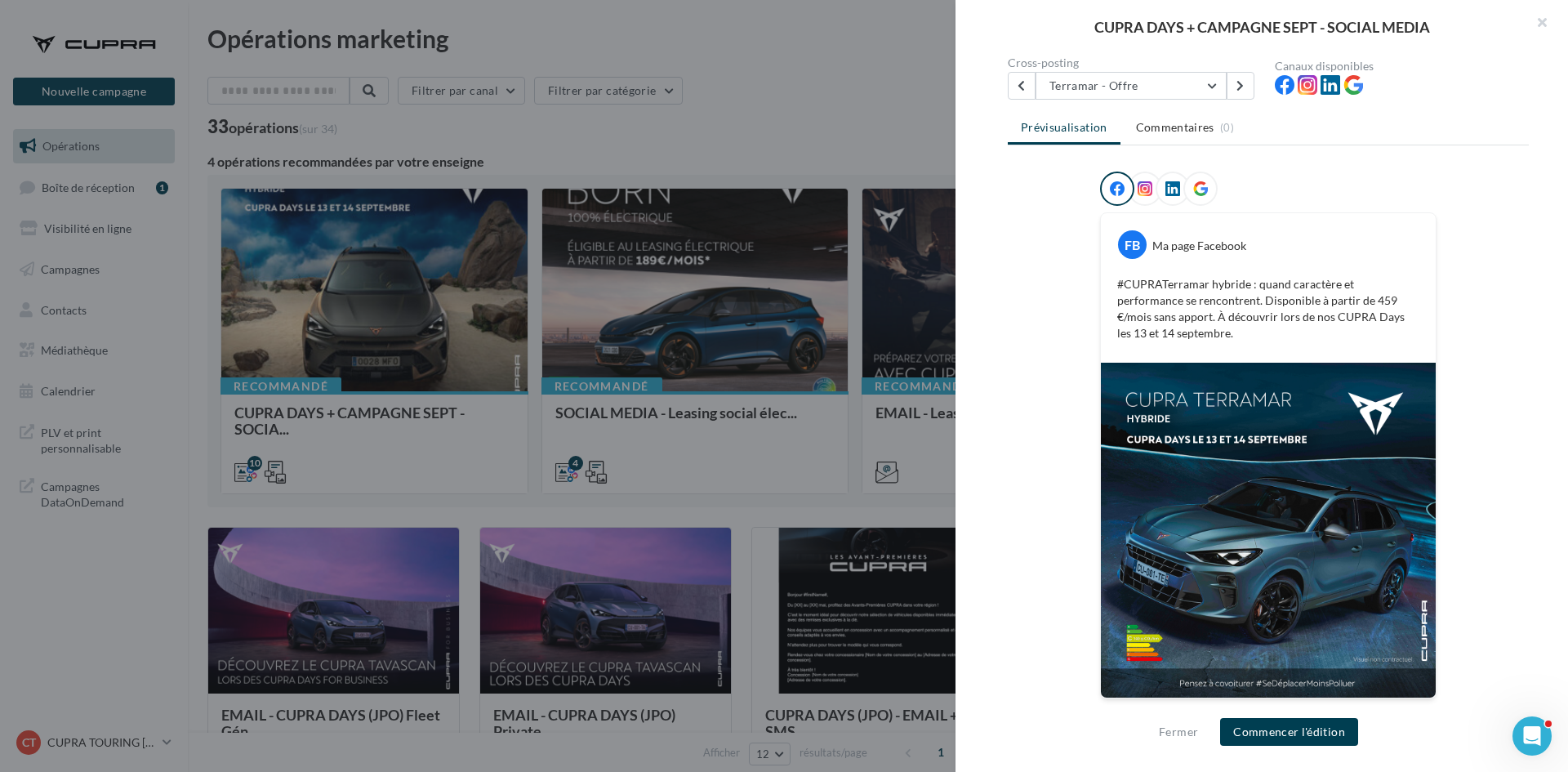
scroll to position [0, 0]
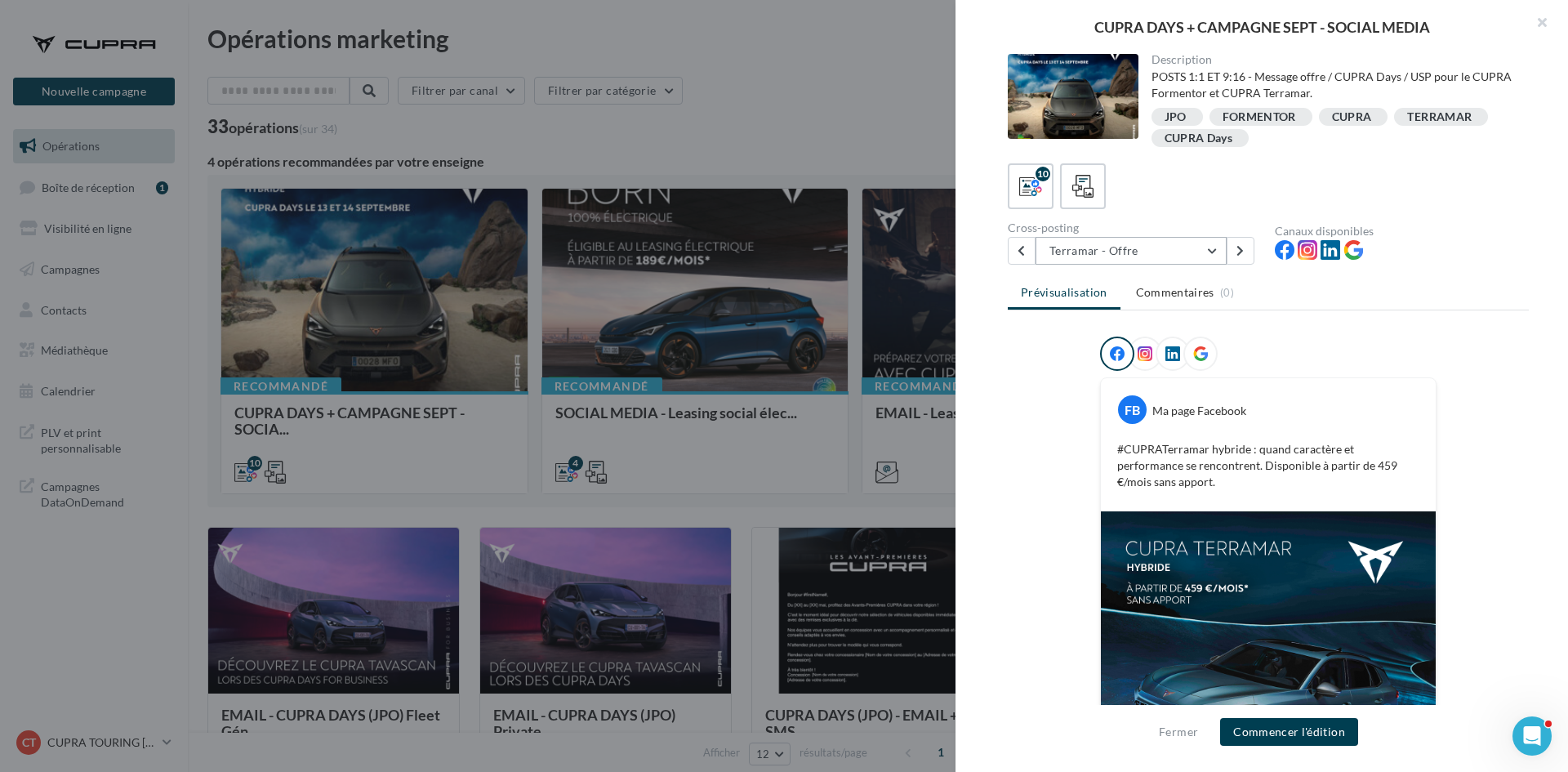
click at [1129, 247] on button "Terramar - Offre" at bounding box center [1131, 250] width 191 height 28
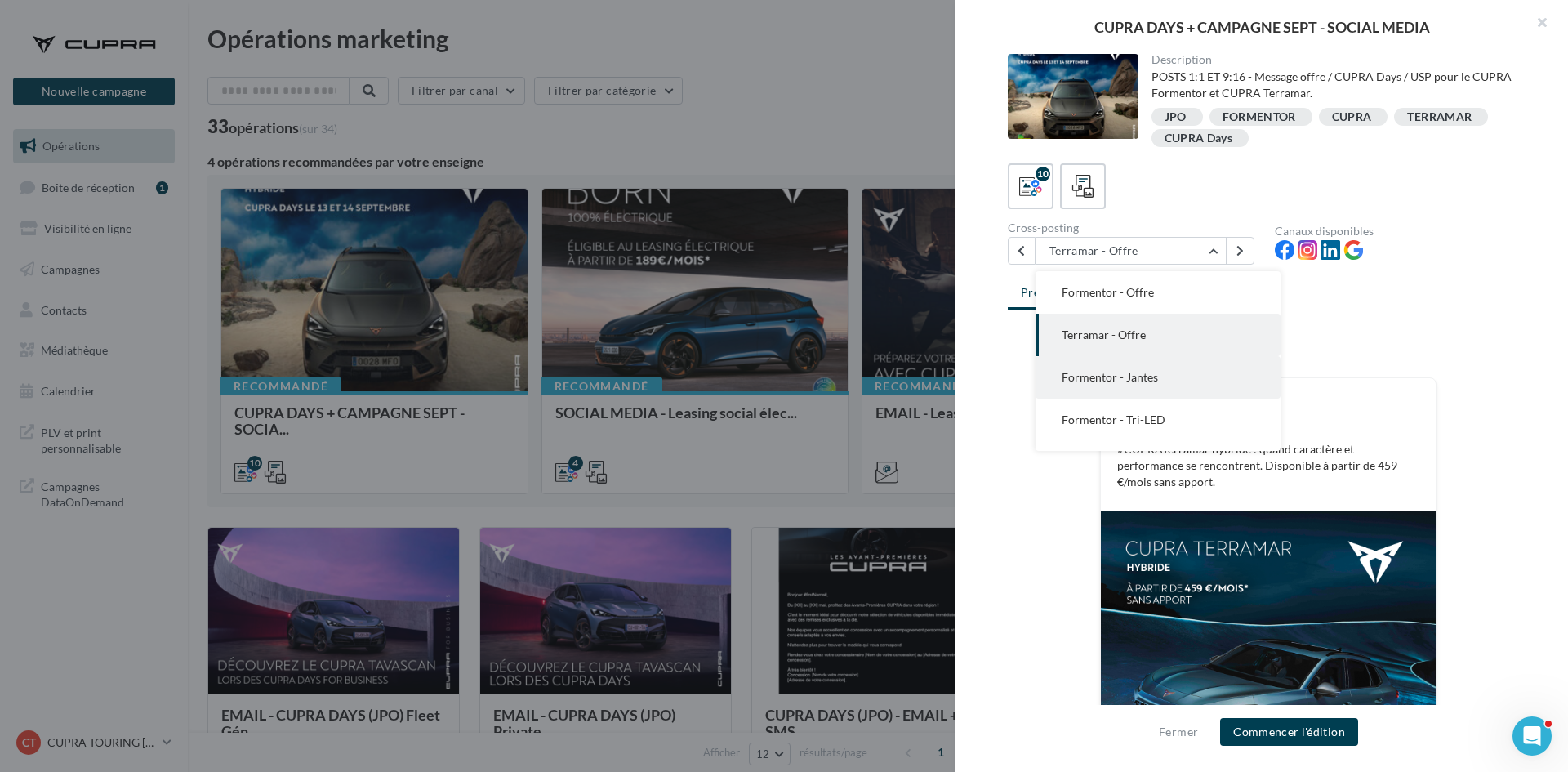
click at [1134, 385] on button "Formentor - Jantes" at bounding box center [1159, 377] width 245 height 42
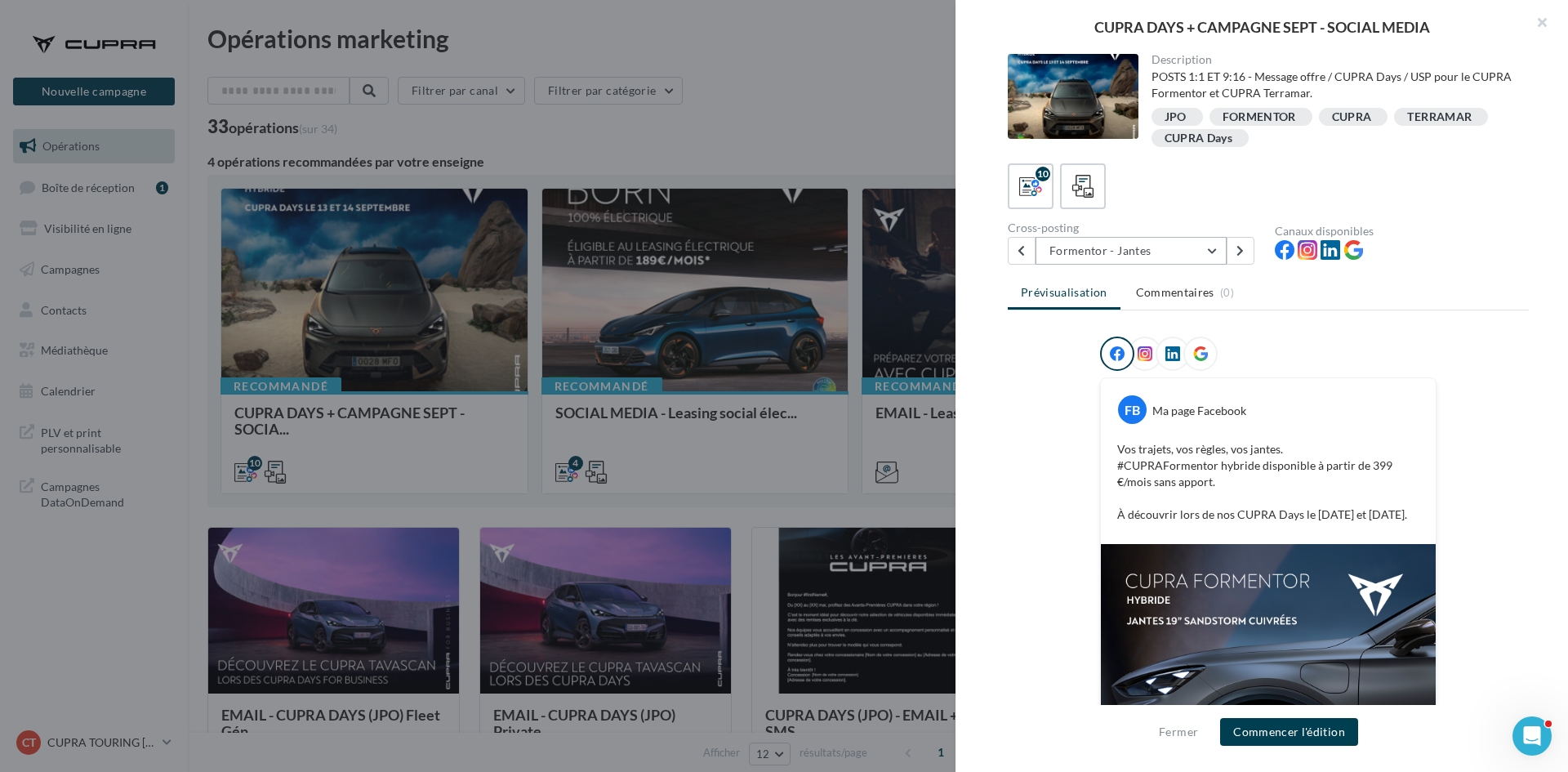
drag, startPoint x: 1139, startPoint y: 272, endPoint x: 1138, endPoint y: 251, distance: 21.0
click at [1139, 271] on div "Description POSTS 1:1 ET 9:16 - Message offre / CUPRA Days / USP pour le CUPRA …" at bounding box center [1268, 387] width 625 height 666
click at [1138, 251] on button "Formentor - Jantes" at bounding box center [1131, 250] width 191 height 28
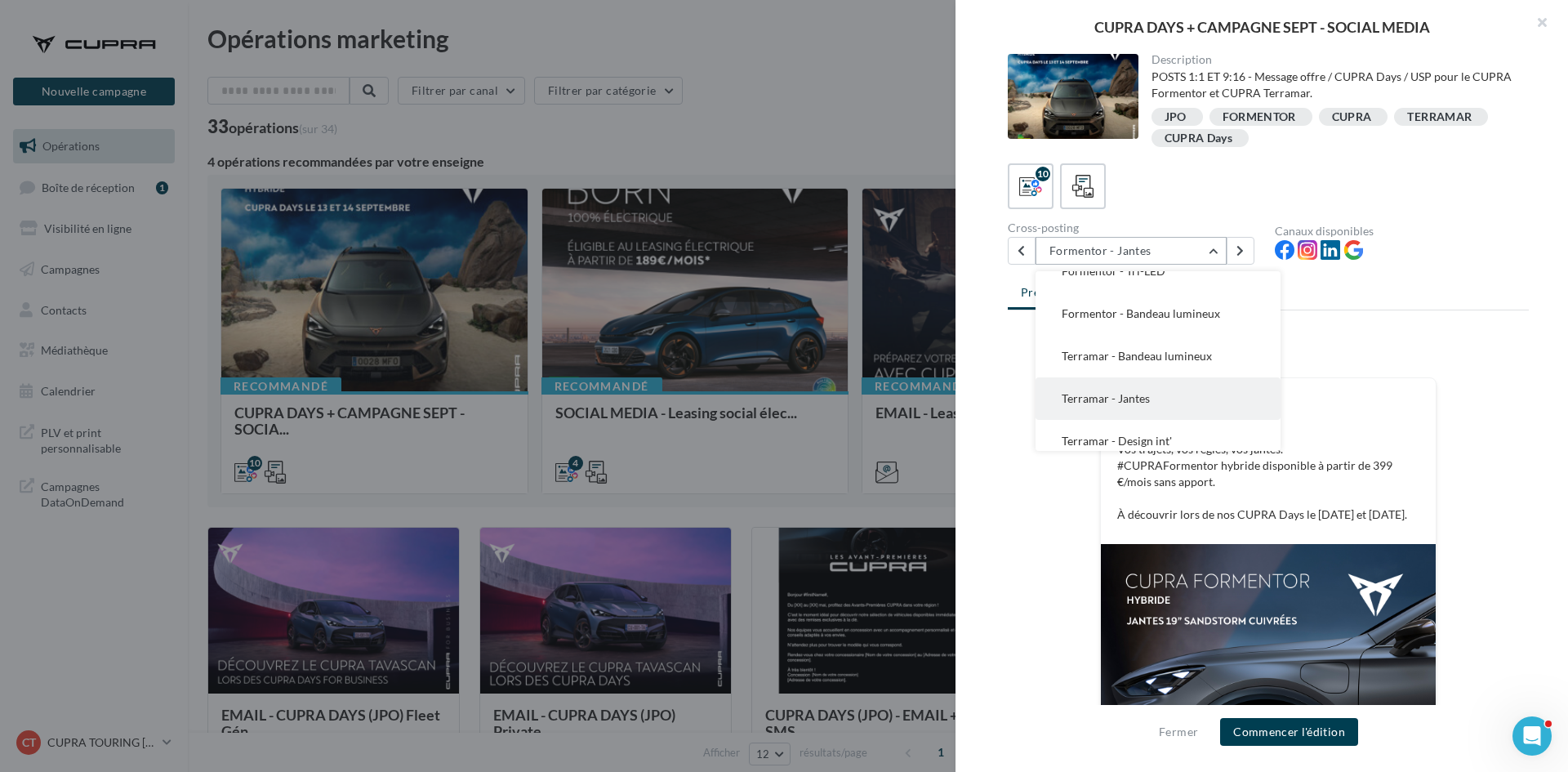
scroll to position [246, 0]
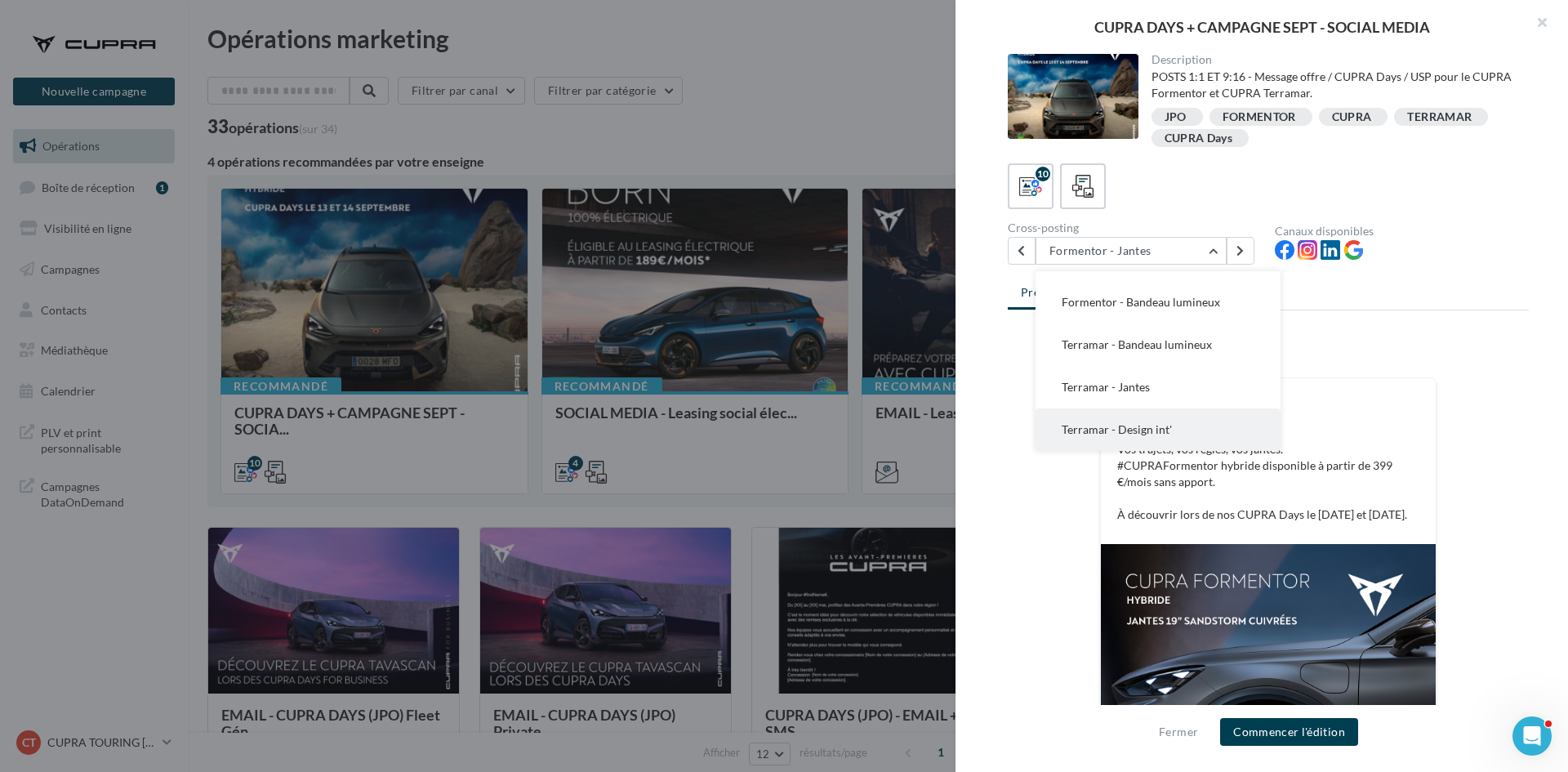
click at [1168, 433] on span "Terramar - Design int'" at bounding box center [1116, 429] width 110 height 14
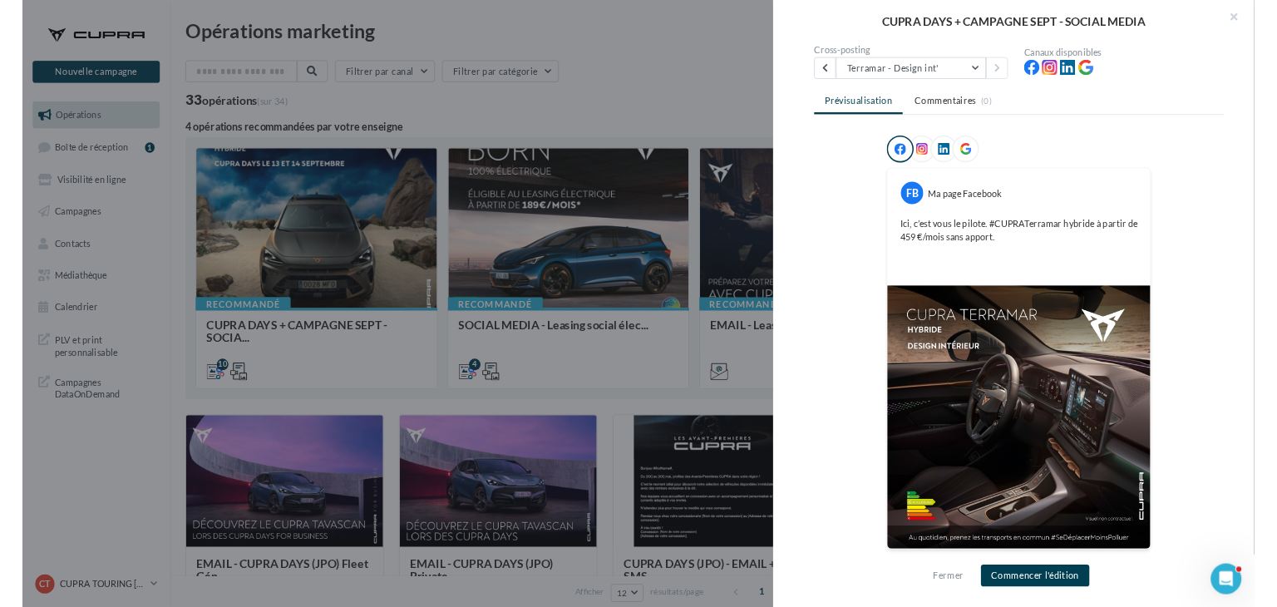
scroll to position [165, 0]
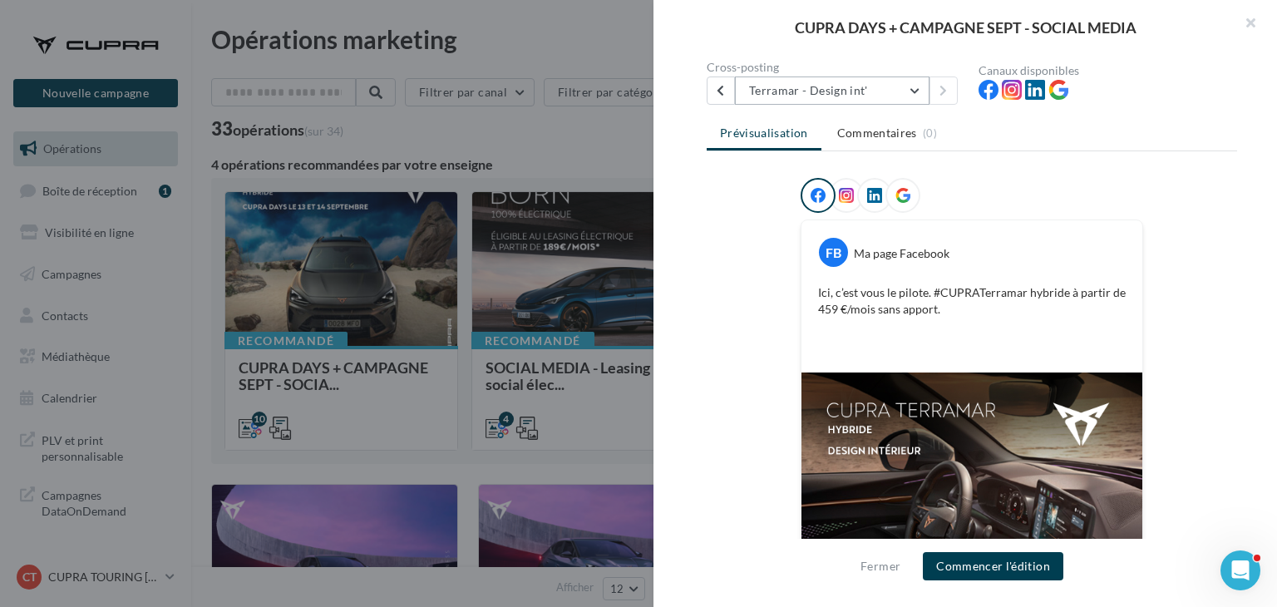
click at [775, 87] on button "Terramar - Design int'" at bounding box center [832, 91] width 195 height 28
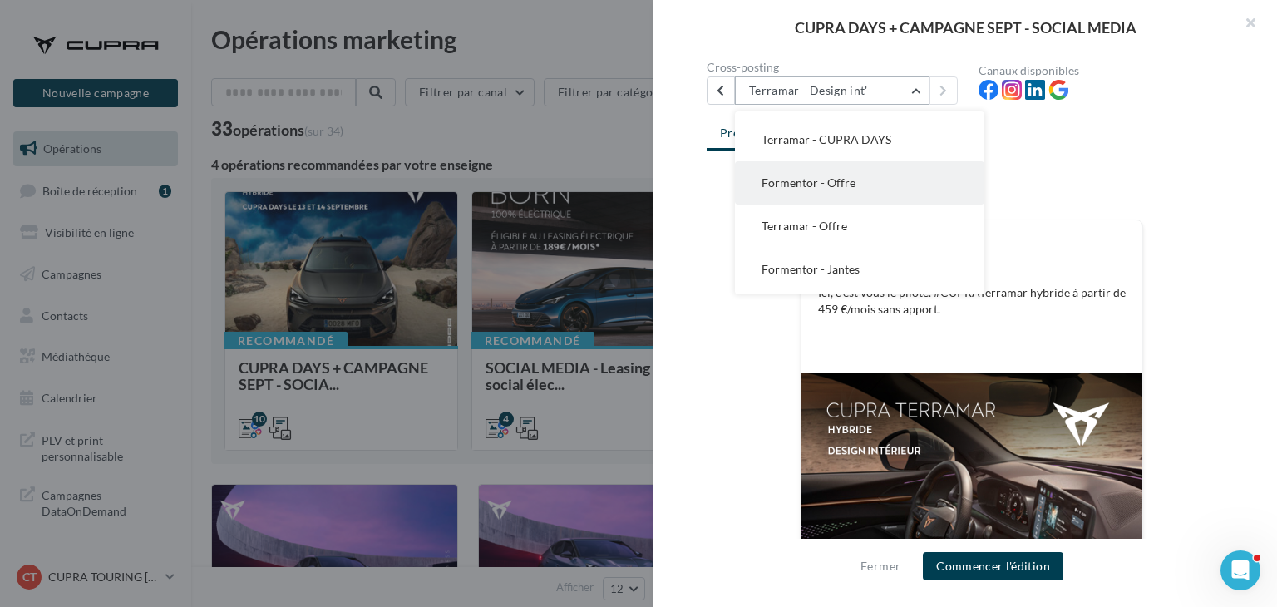
scroll to position [0, 0]
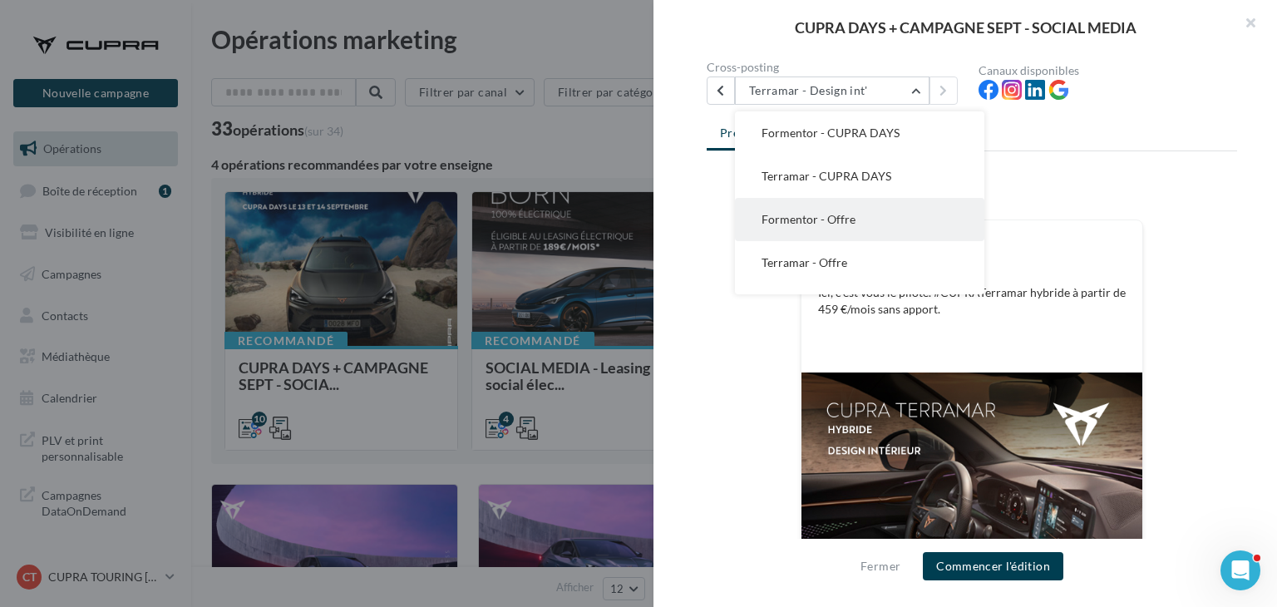
click at [826, 141] on button "Formentor - CUPRA DAYS" at bounding box center [860, 132] width 250 height 43
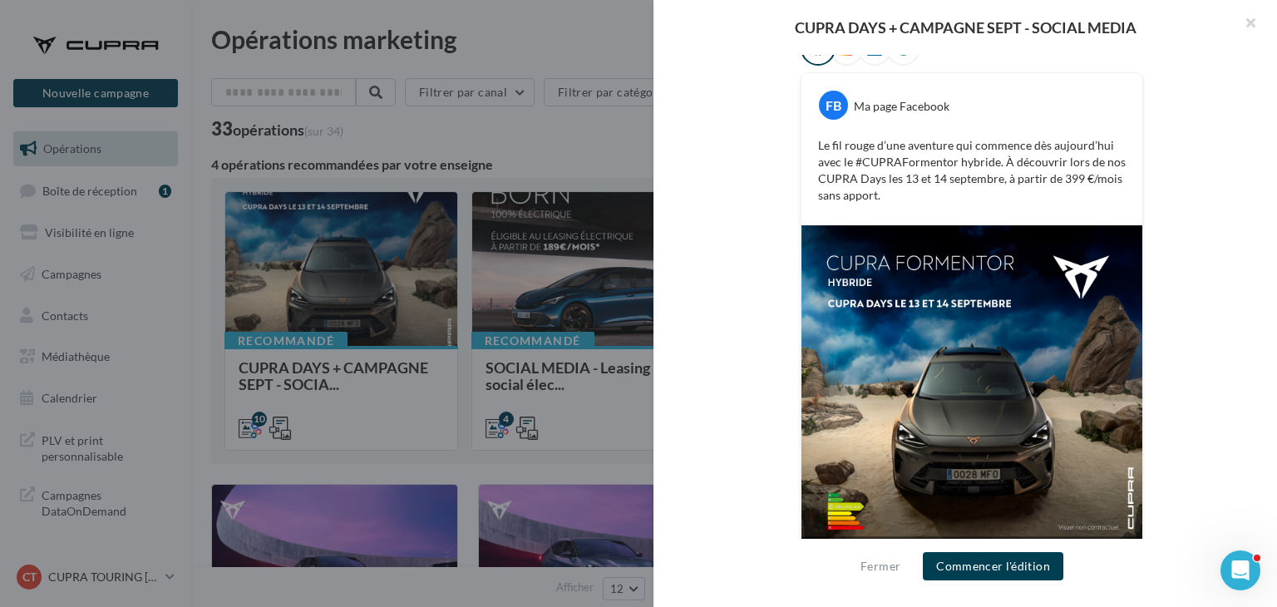
scroll to position [333, 0]
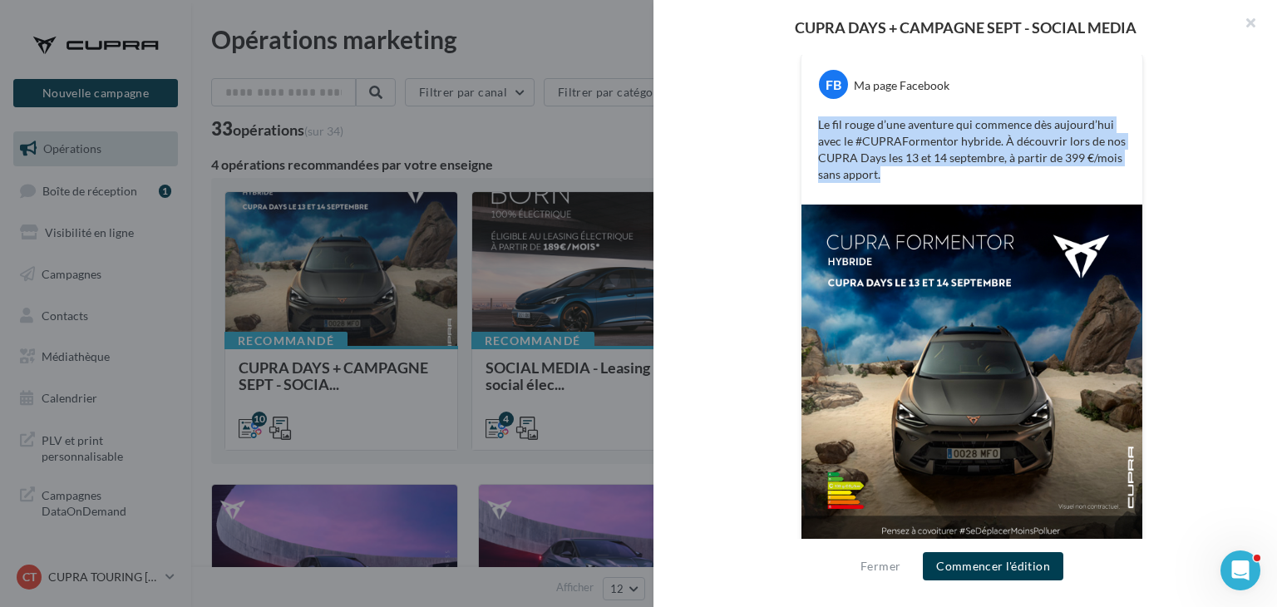
drag, startPoint x: 810, startPoint y: 121, endPoint x: 901, endPoint y: 180, distance: 108.2
click at [901, 180] on div "Le fil rouge d’une aventure qui commence dès aujourd’hui avec le #CUPRAFormento…" at bounding box center [972, 149] width 333 height 75
copy p "Le fil rouge d’une aventure qui commence dès aujourd’hui avec le #CUPRAFormento…"
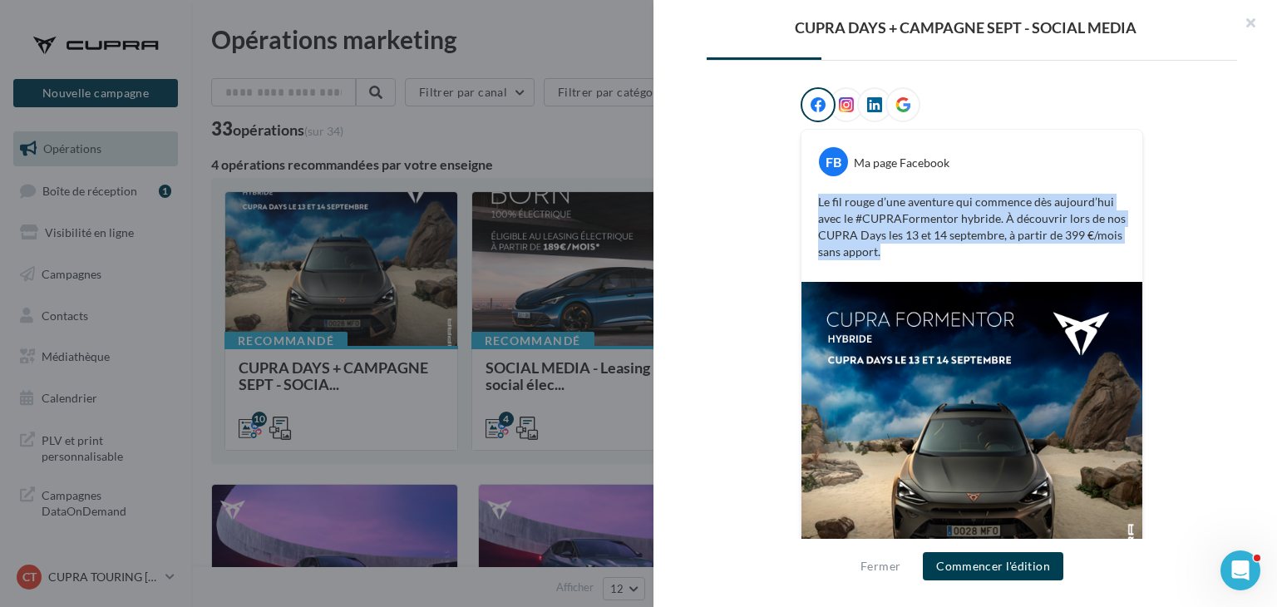
scroll to position [166, 0]
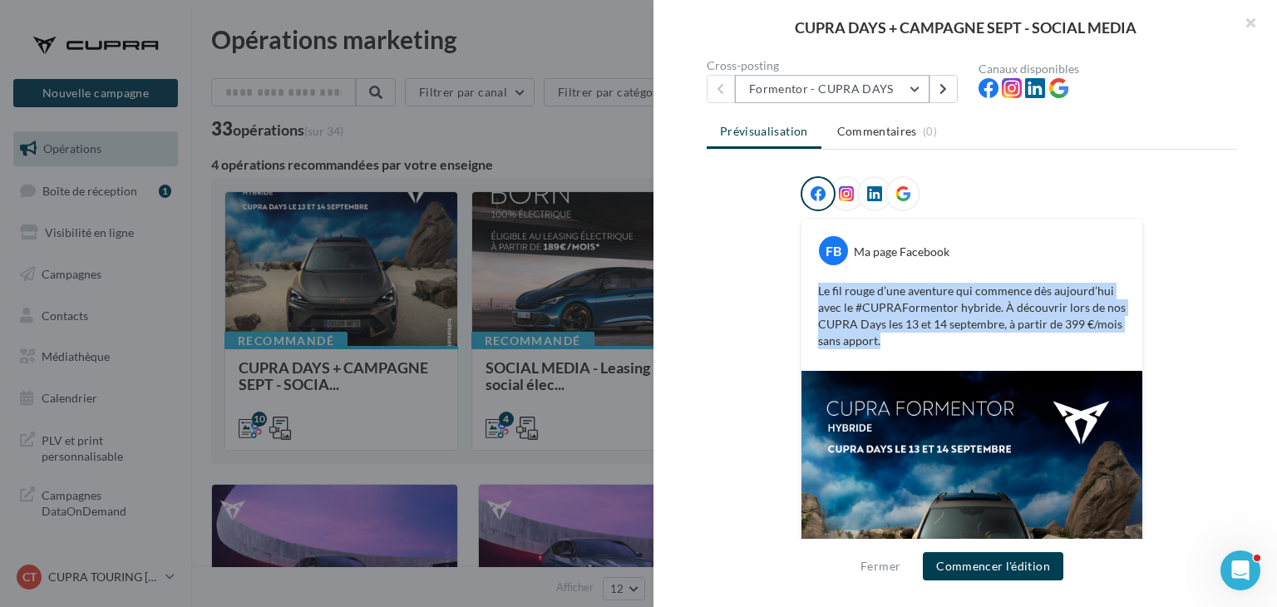
click at [884, 96] on button "Formentor - CUPRA DAYS" at bounding box center [832, 89] width 195 height 28
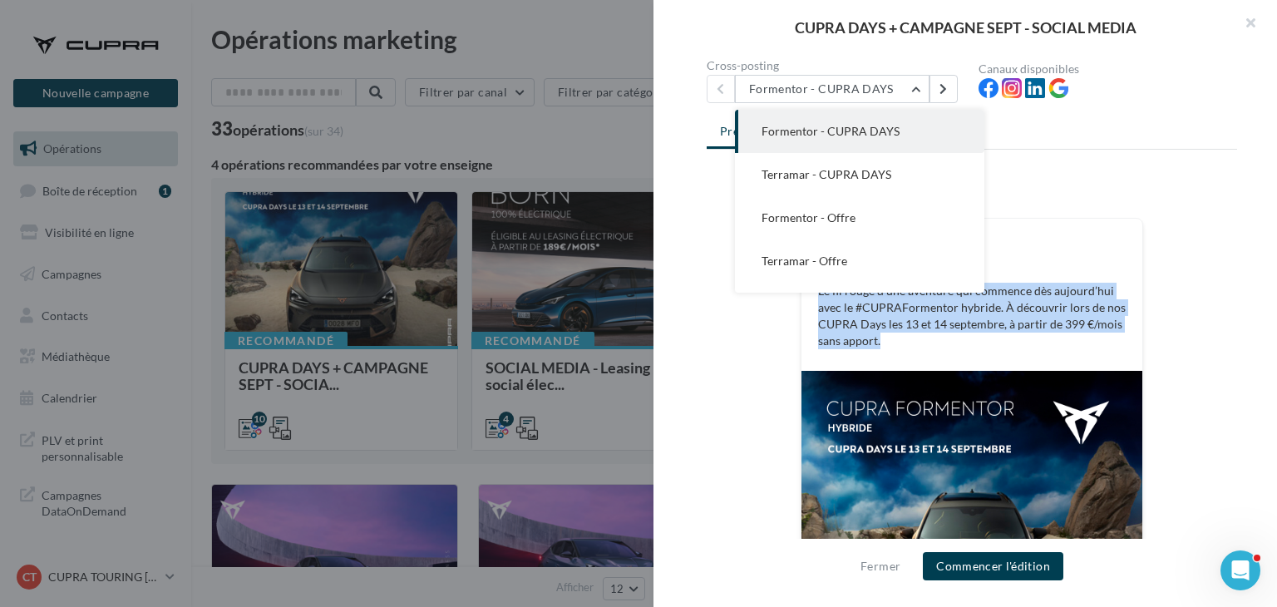
click at [850, 174] on span "Terramar - CUPRA DAYS" at bounding box center [827, 174] width 130 height 14
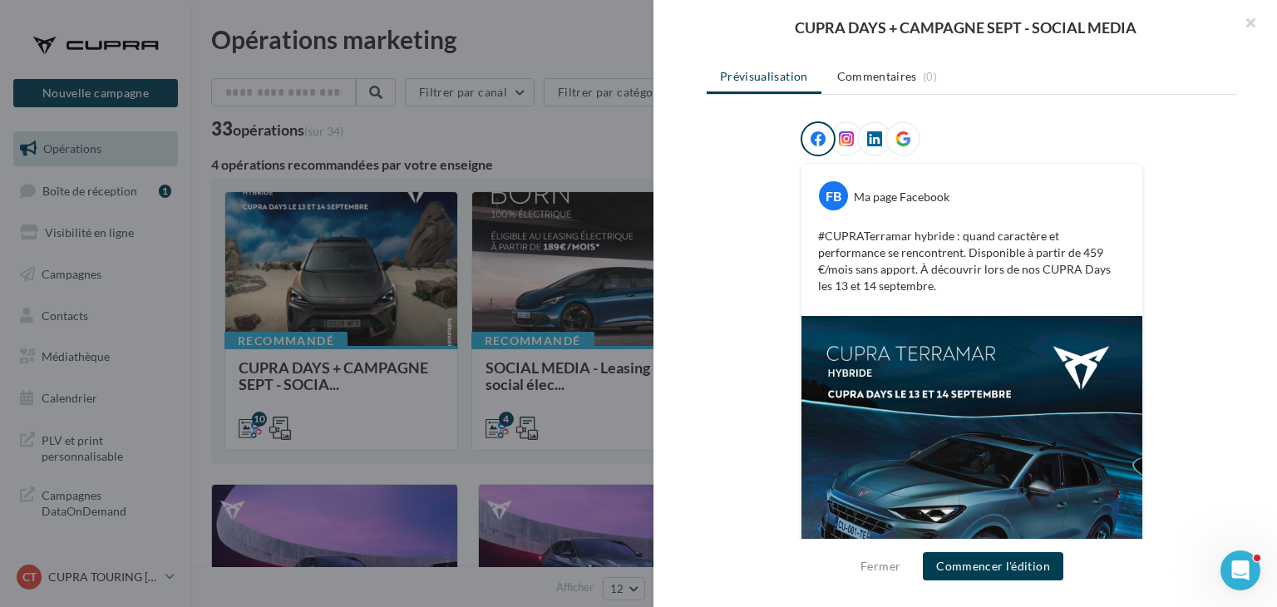
scroll to position [311, 0]
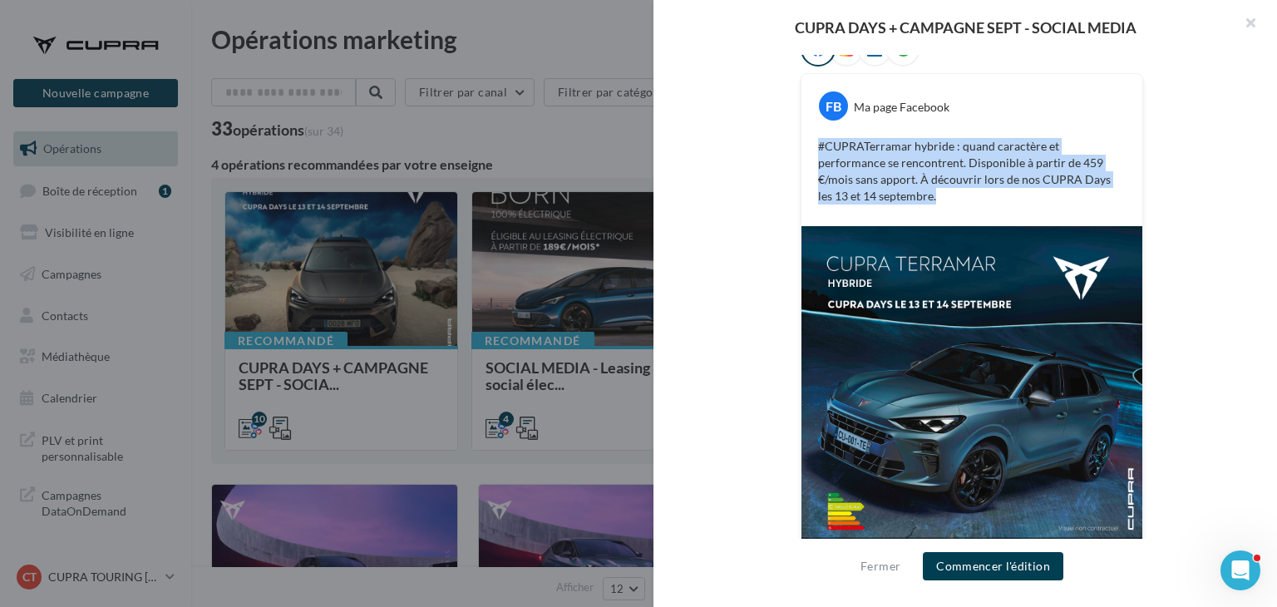
drag, startPoint x: 810, startPoint y: 140, endPoint x: 907, endPoint y: 201, distance: 115.1
click at [907, 201] on div "#CUPRATerramar hybride : quand caractère et performance se rencontrent. Disponi…" at bounding box center [972, 171] width 333 height 75
copy p "#CUPRATerramar hybride : quand caractère et performance se rencontrent. Disponi…"
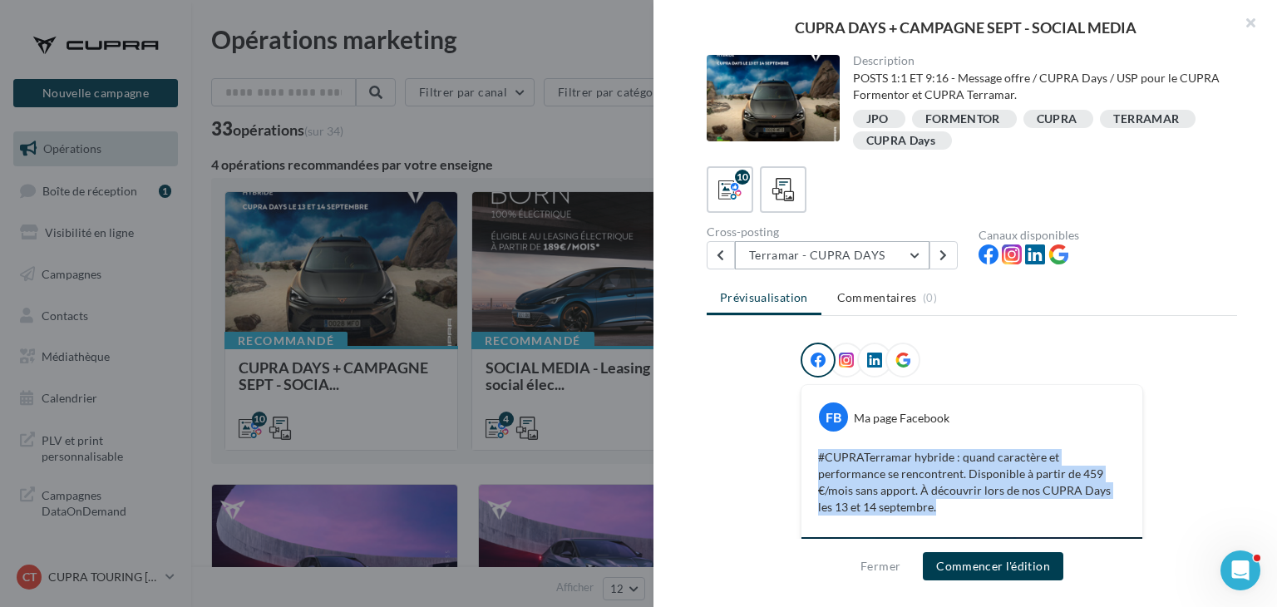
scroll to position [0, 0]
click at [834, 259] on button "Terramar - CUPRA DAYS" at bounding box center [832, 255] width 195 height 28
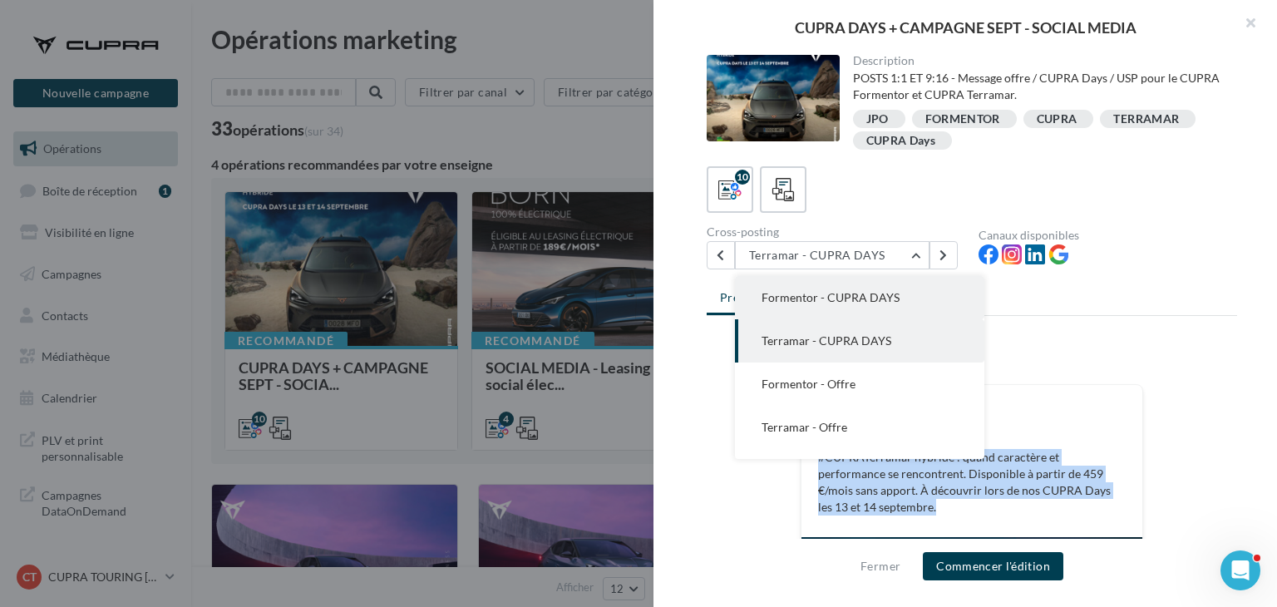
click at [829, 295] on span "Formentor - CUPRA DAYS" at bounding box center [831, 297] width 138 height 14
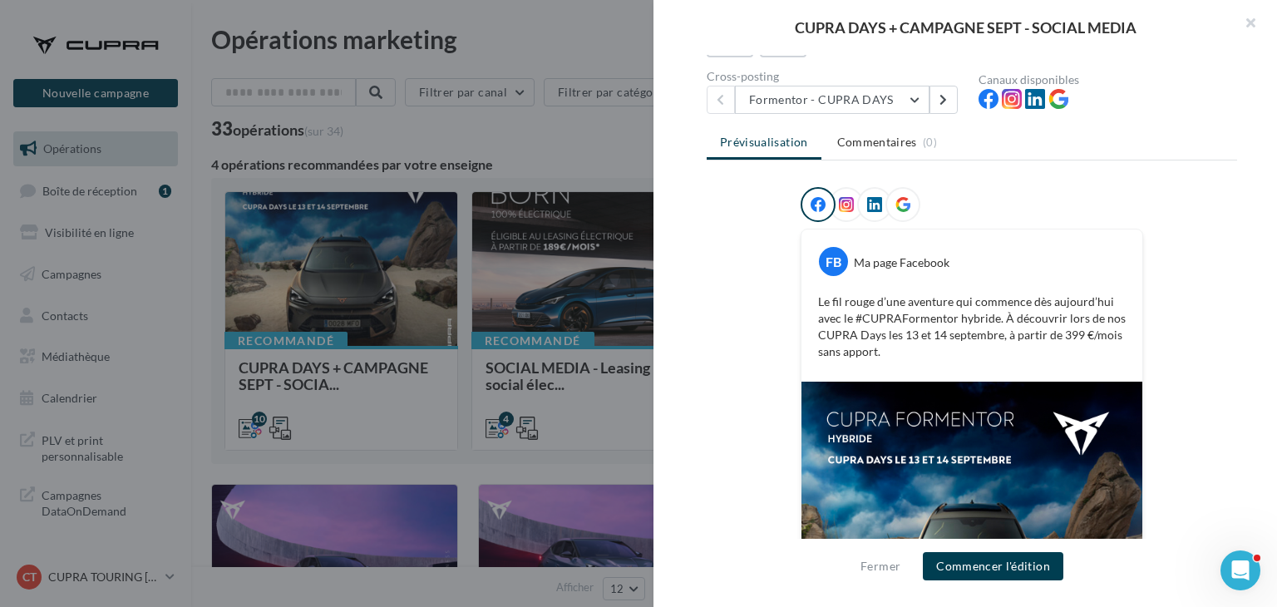
scroll to position [166, 0]
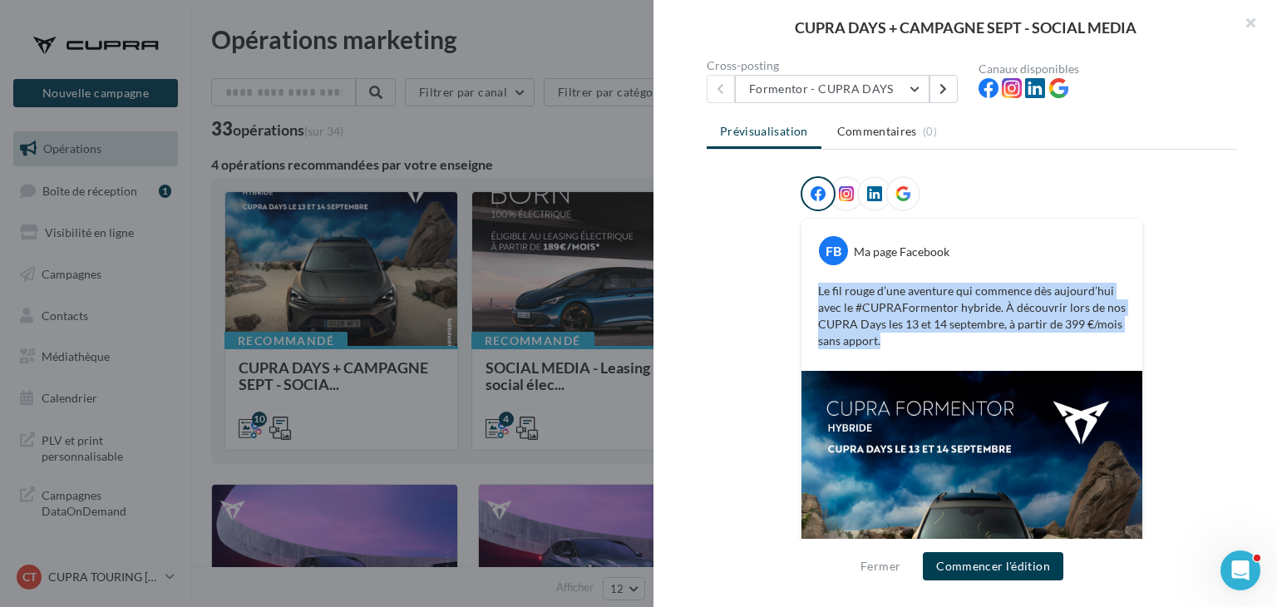
drag, startPoint x: 808, startPoint y: 287, endPoint x: 905, endPoint y: 343, distance: 112.1
click at [905, 343] on div "Le fil rouge d’une aventure qui commence dès aujourd’hui avec le #CUPRAFormento…" at bounding box center [972, 316] width 333 height 75
copy p "Le fil rouge d’une aventure qui commence dès aujourd’hui avec le #CUPRAFormento…"
click at [867, 94] on button "Formentor - CUPRA DAYS" at bounding box center [832, 89] width 195 height 28
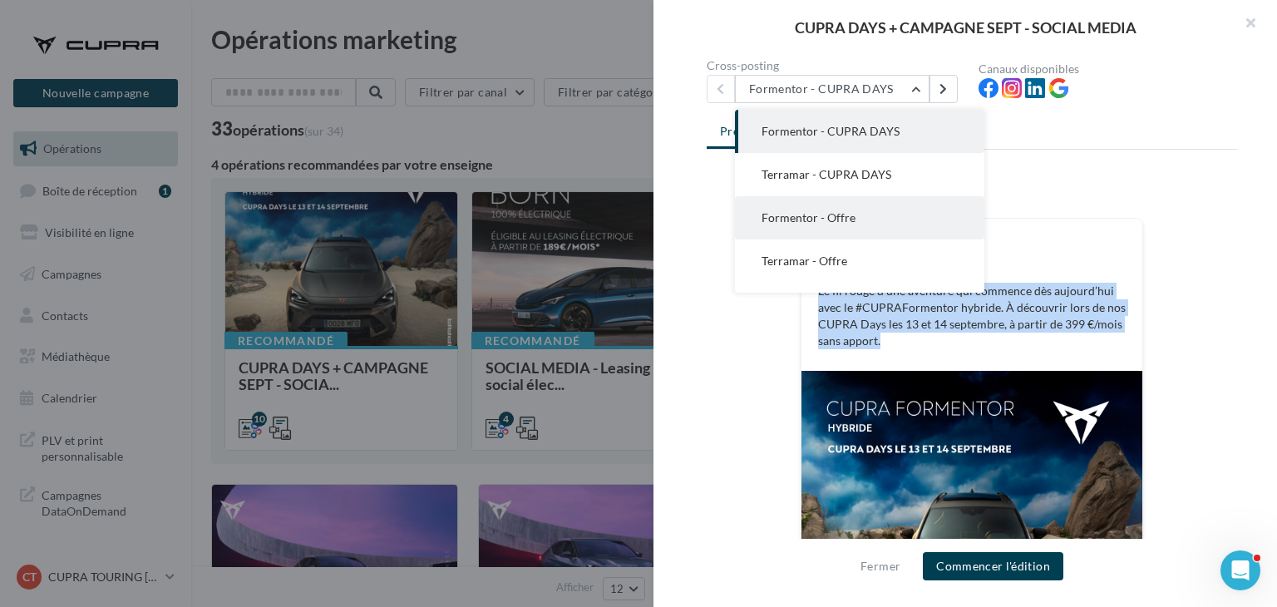
click at [849, 210] on span "Formentor - Offre" at bounding box center [809, 217] width 94 height 14
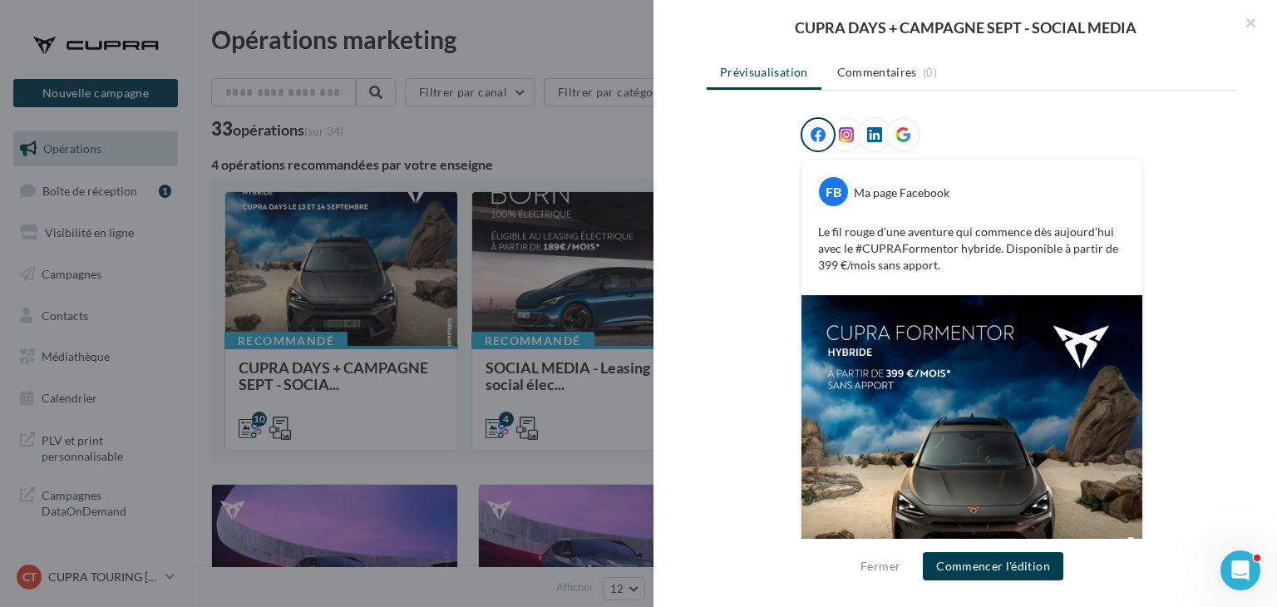
scroll to position [328, 0]
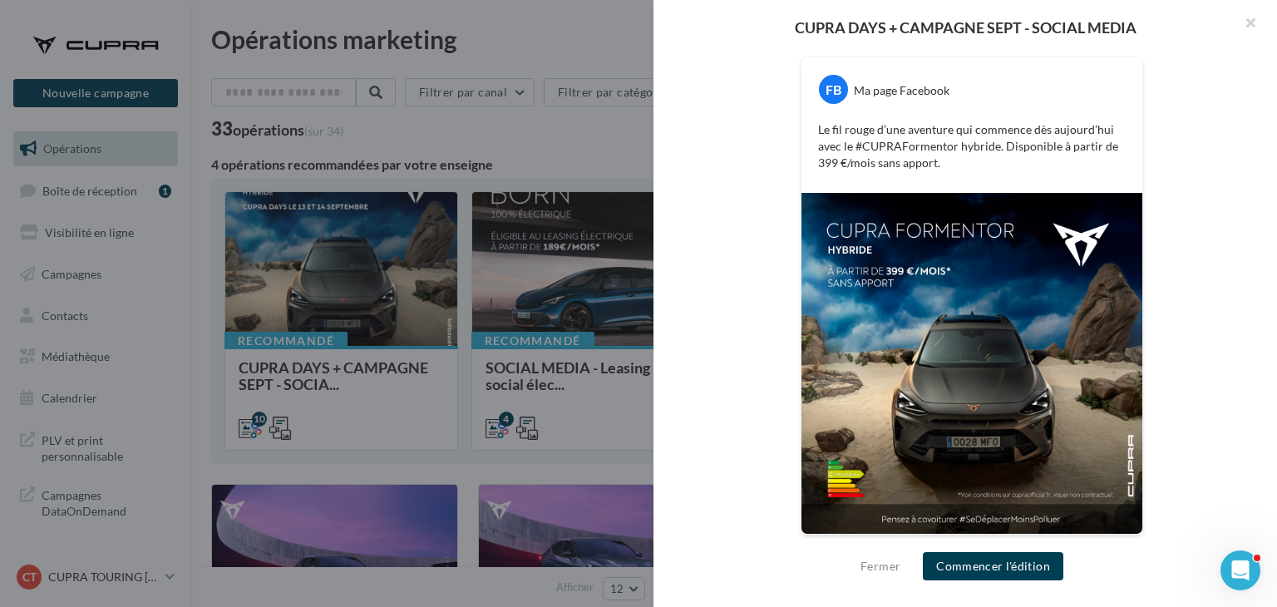
click at [802, 130] on div "FB Ma page Facebook Le fil rouge d’une aventure qui commence dès [DATE] avec le…" at bounding box center [972, 125] width 341 height 136
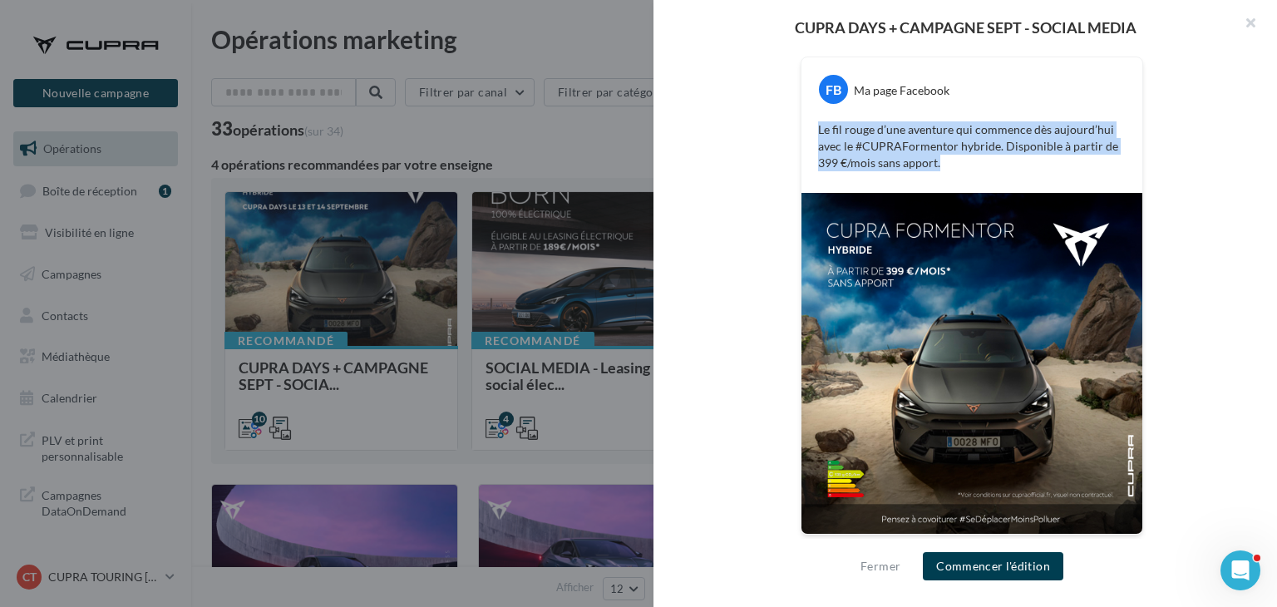
drag, startPoint x: 813, startPoint y: 121, endPoint x: 958, endPoint y: 182, distance: 157.3
click at [958, 183] on div "FB Ma page Facebook Le fil rouge d’une aventure qui commence dès [DATE] avec le…" at bounding box center [972, 125] width 341 height 136
copy p "Le fil rouge d’une aventure qui commence dès aujourd’hui avec le #CUPRAFormento…"
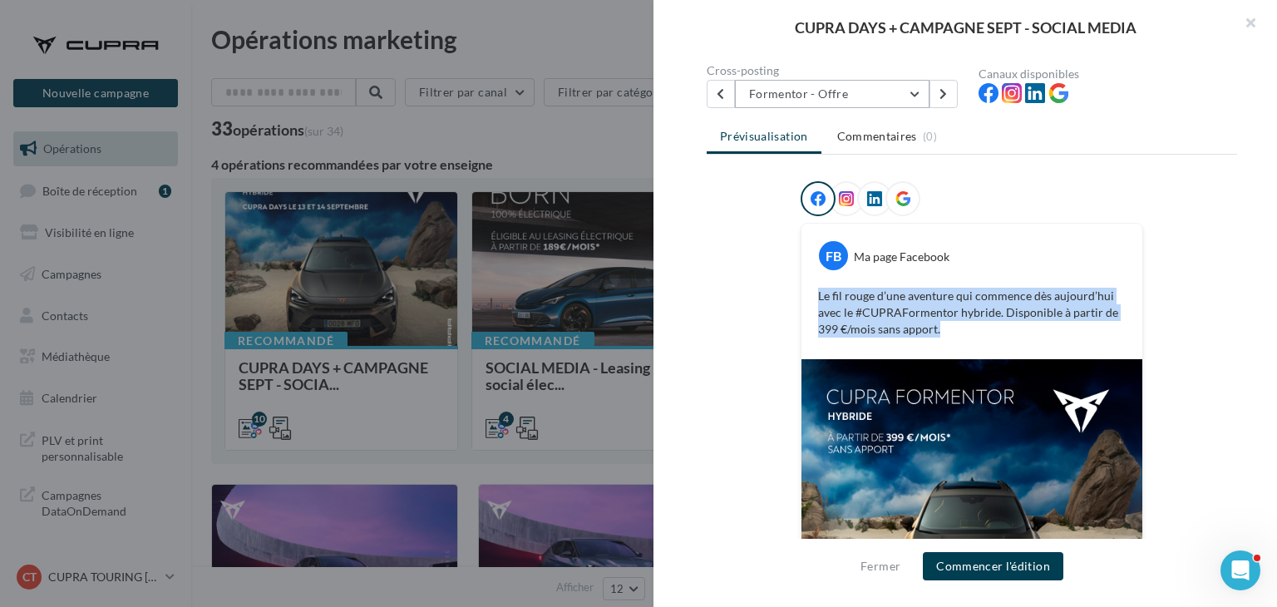
click at [817, 96] on button "Formentor - Offre" at bounding box center [832, 94] width 195 height 28
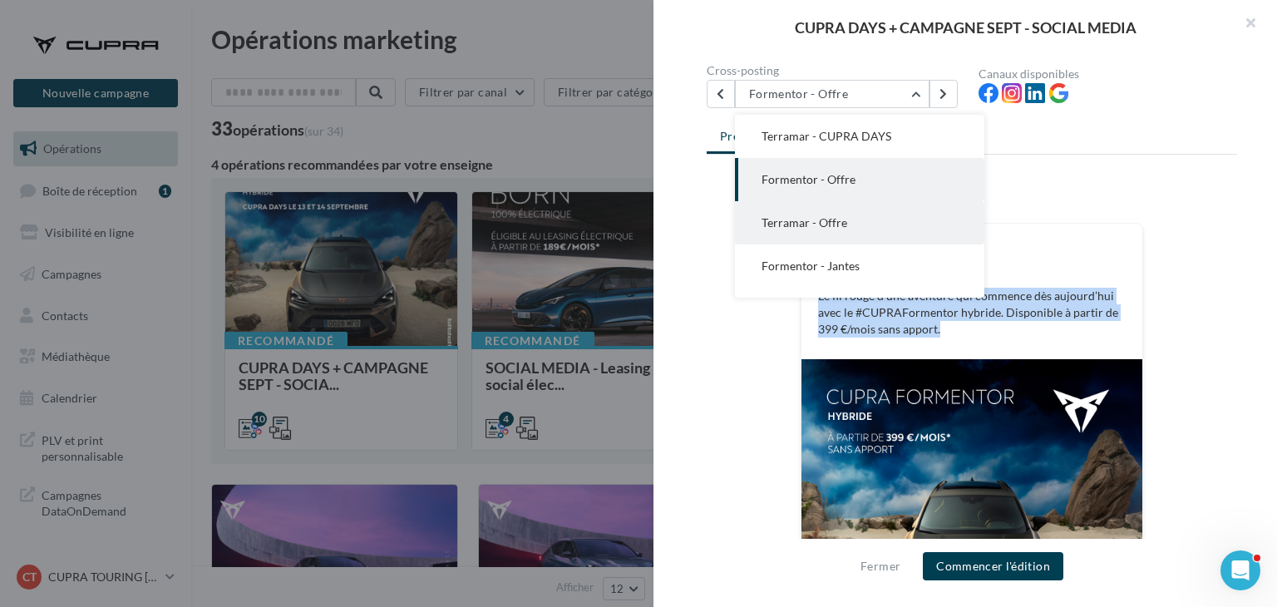
click at [838, 210] on button "Terramar - Offre" at bounding box center [860, 222] width 250 height 43
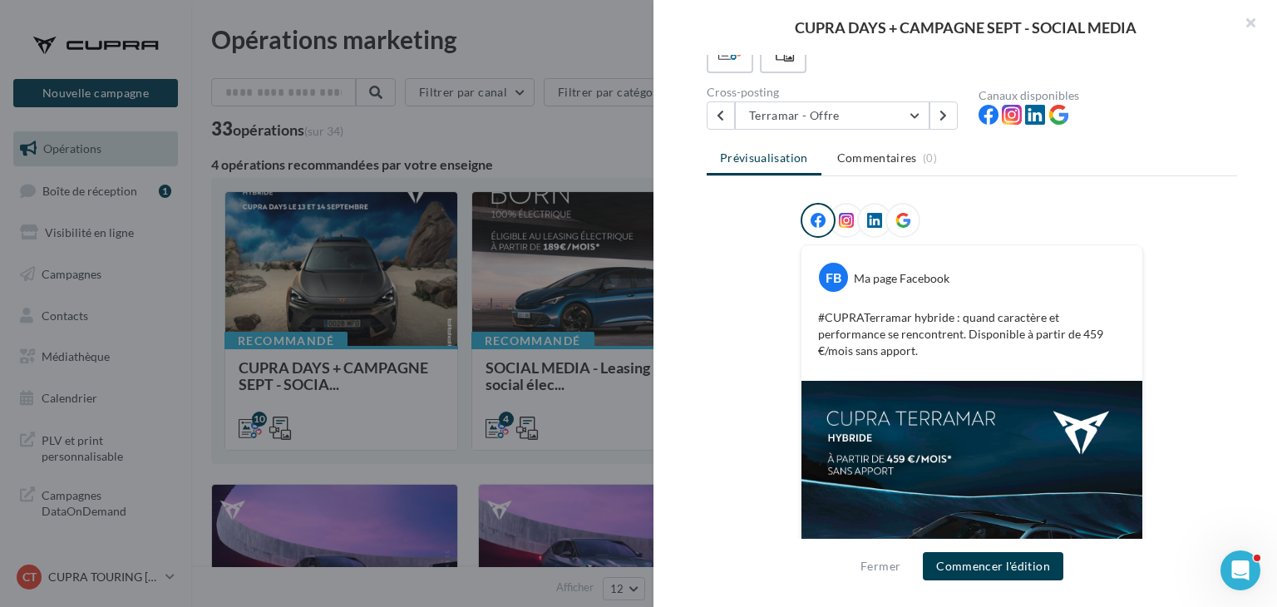
scroll to position [145, 0]
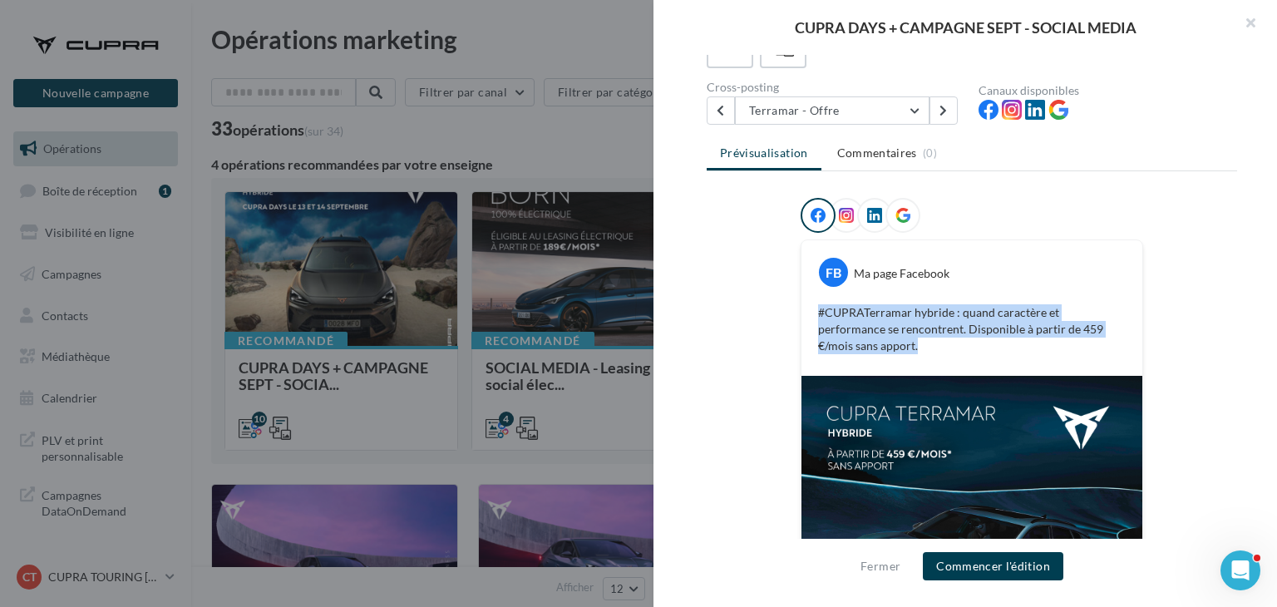
drag, startPoint x: 808, startPoint y: 307, endPoint x: 869, endPoint y: 344, distance: 71.3
click at [869, 344] on div "#CUPRATerramar hybride : quand caractère et performance se rencontrent. Disponi…" at bounding box center [972, 329] width 333 height 58
copy p "#CUPRATerramar hybride : quand caractère et performance se rencontrent. Disponi…"
click at [842, 106] on button "Terramar - Offre" at bounding box center [832, 110] width 195 height 28
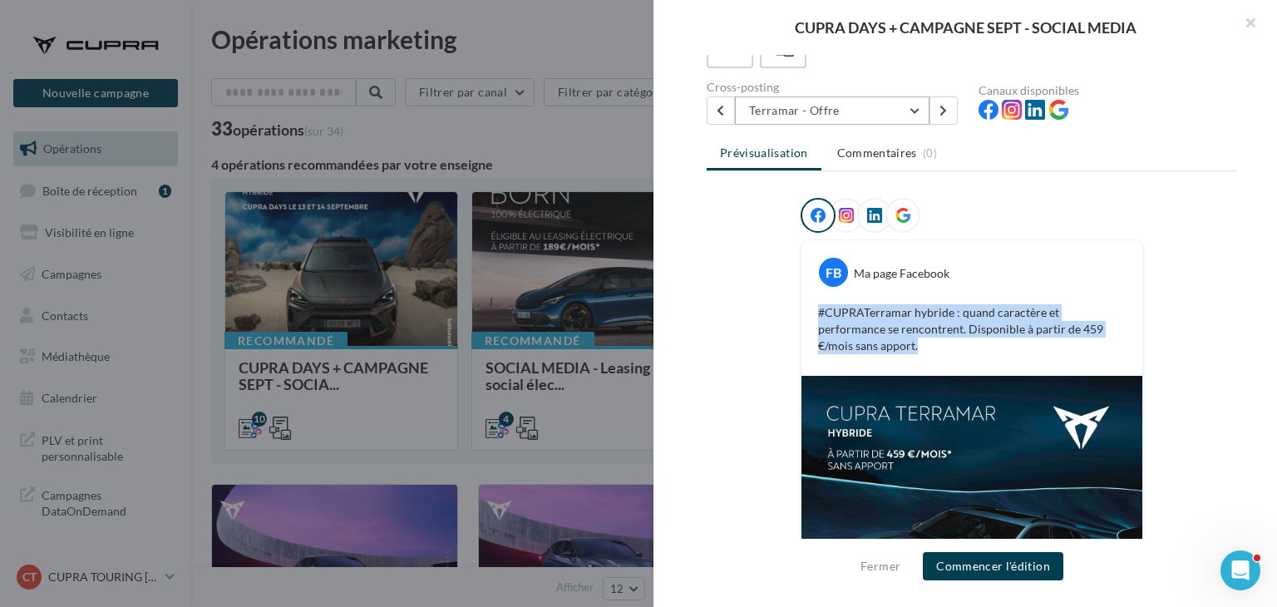
scroll to position [86, 0]
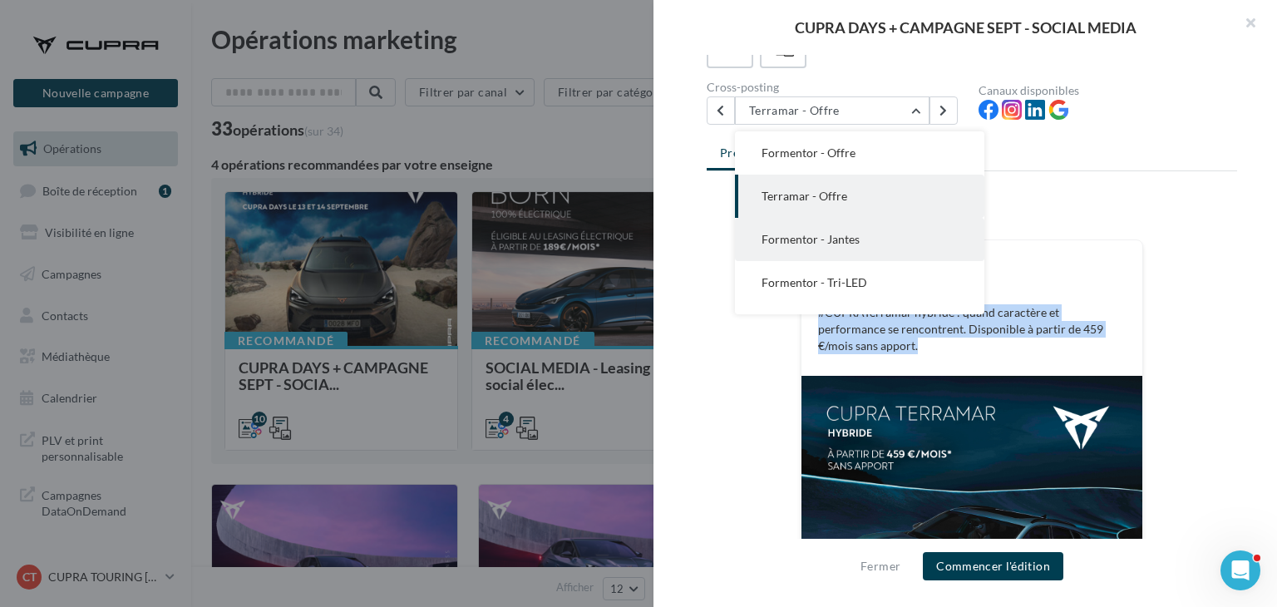
click at [841, 250] on button "Formentor - Jantes" at bounding box center [860, 239] width 250 height 43
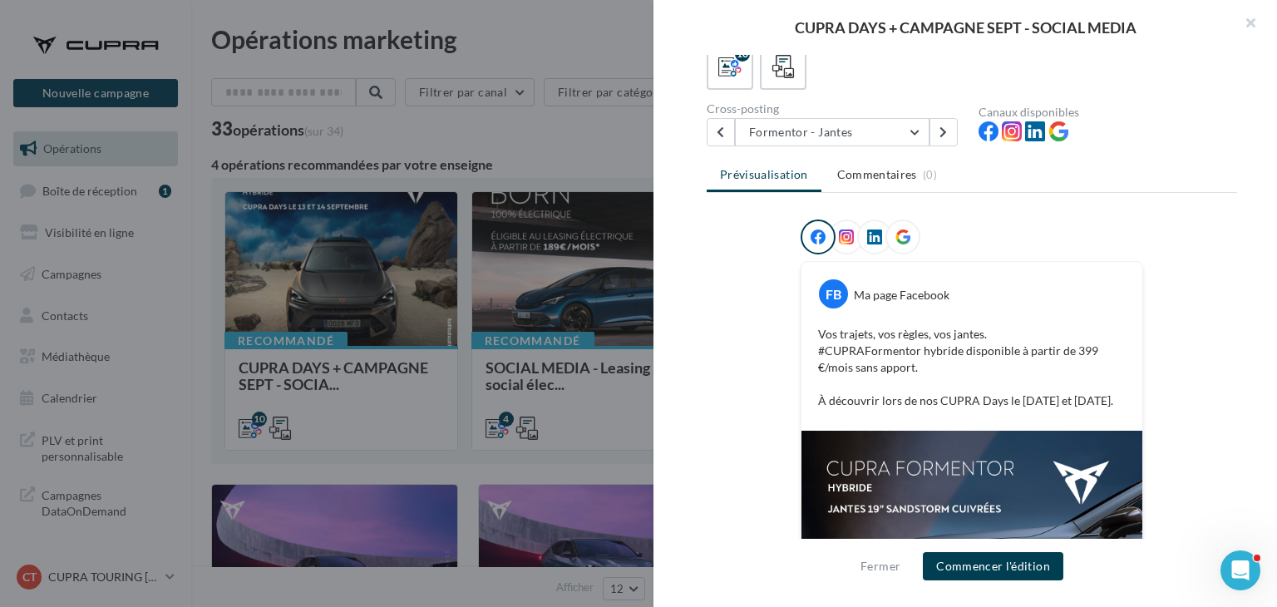
scroll to position [250, 0]
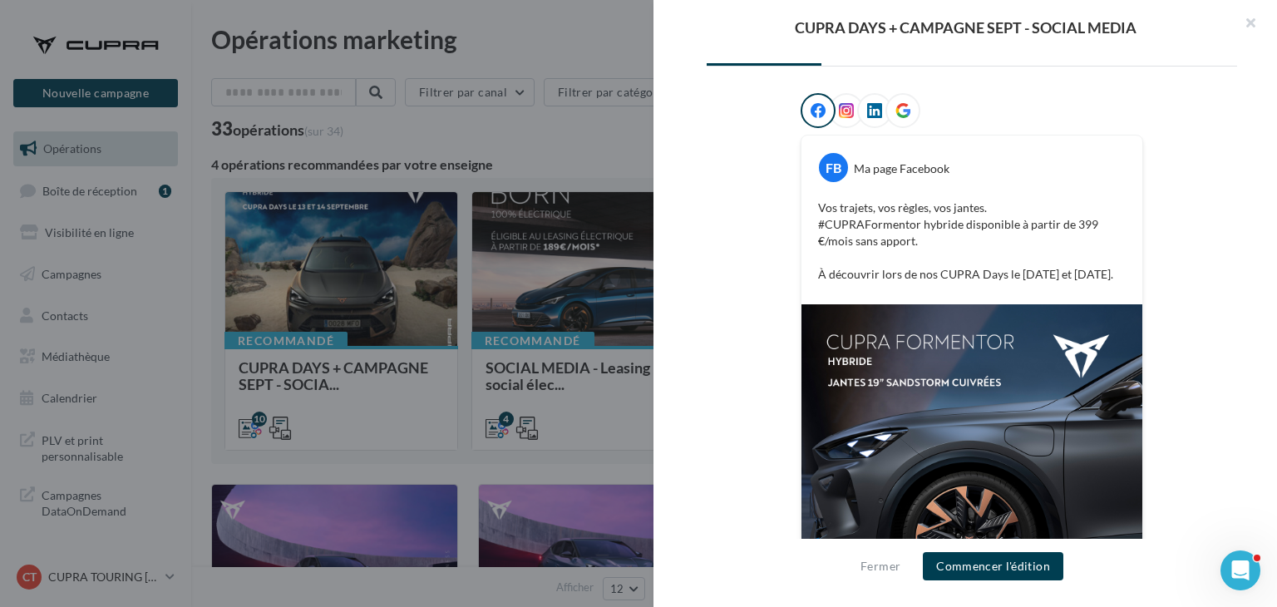
drag, startPoint x: 808, startPoint y: 201, endPoint x: 1149, endPoint y: 274, distance: 348.6
click at [1149, 274] on div "FB Ma page Facebook Vos trajets, vos règles, vos jantes. ​ #CUPRAFormentor hybr…" at bounding box center [972, 380] width 531 height 575
copy p "Vos trajets, vos règles, vos jantes. ​ #CUPRAFormentor hybride disponible à par…"
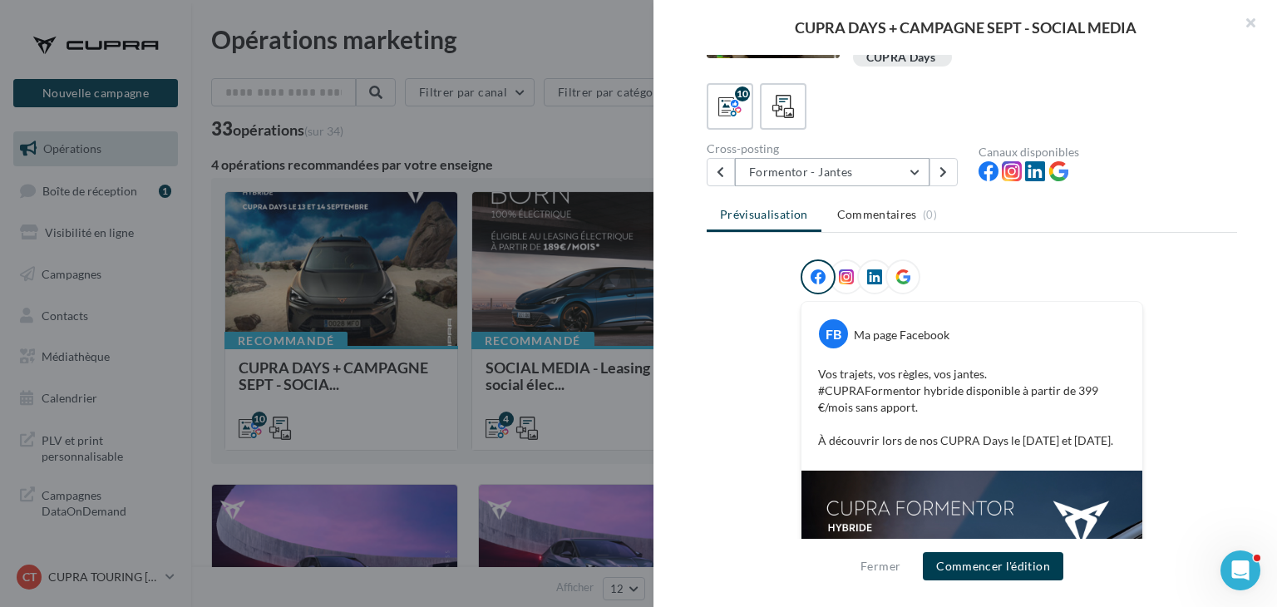
click at [844, 168] on button "Formentor - Jantes" at bounding box center [832, 172] width 195 height 28
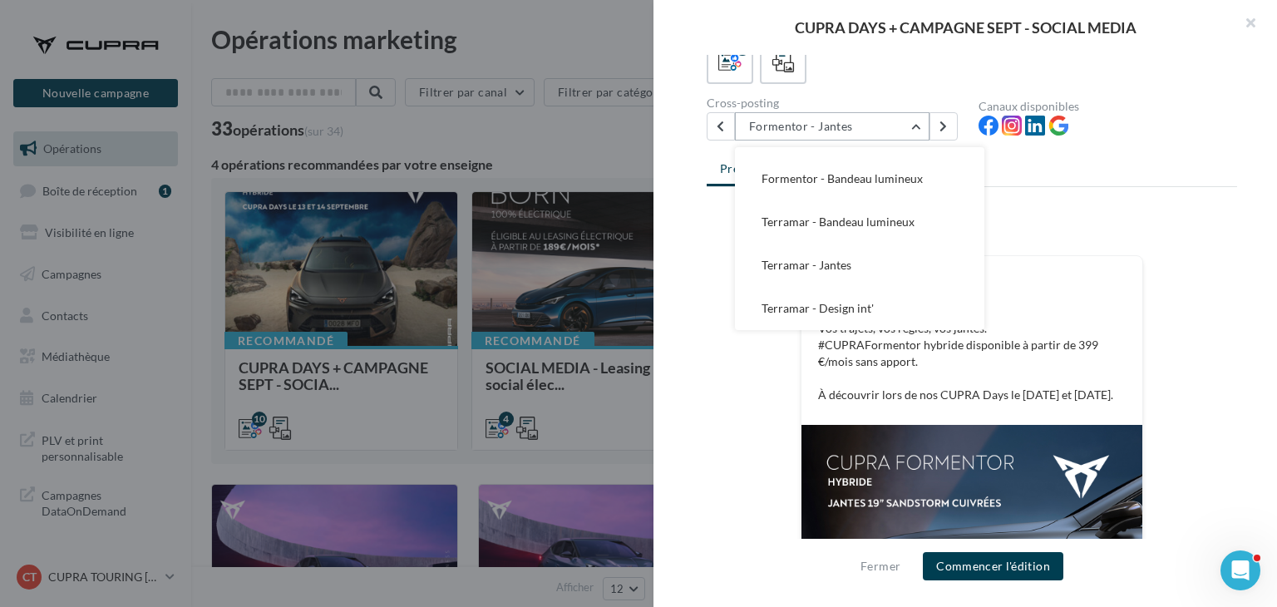
scroll to position [166, 0]
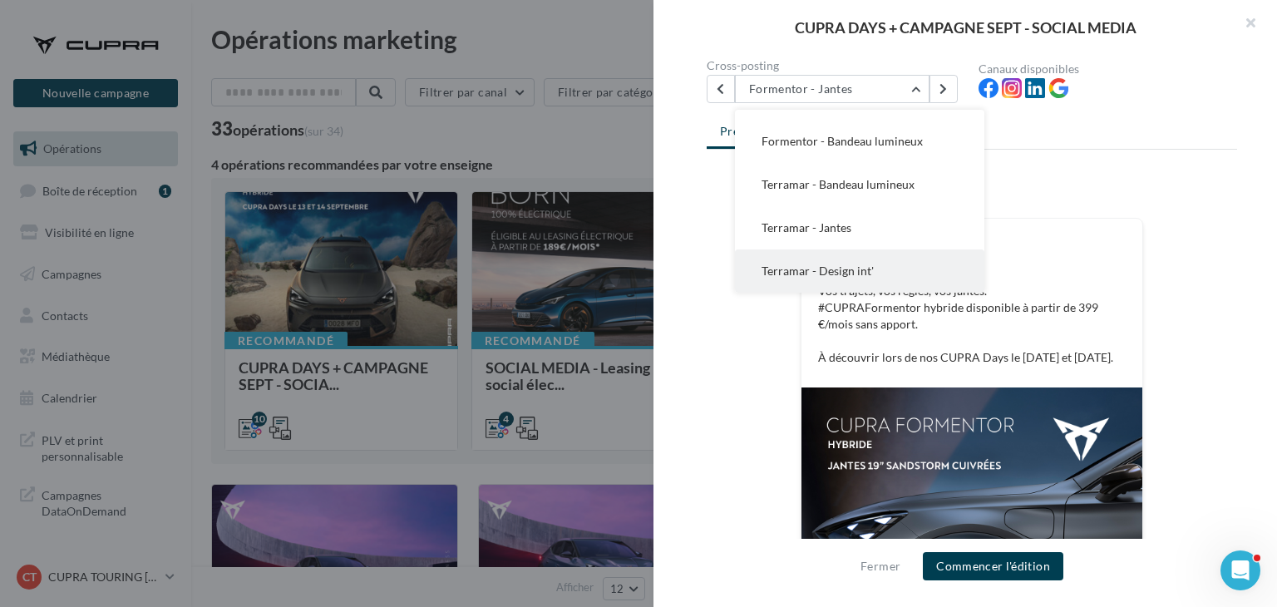
click at [878, 265] on button "Terramar - Design int'" at bounding box center [860, 271] width 250 height 43
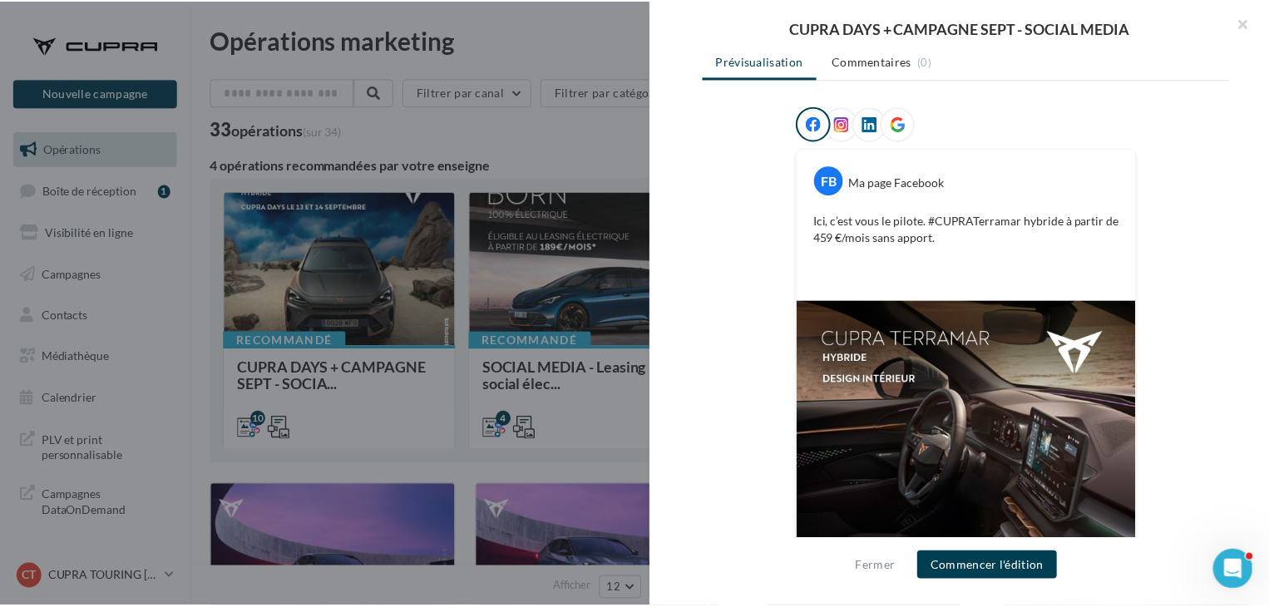
scroll to position [250, 0]
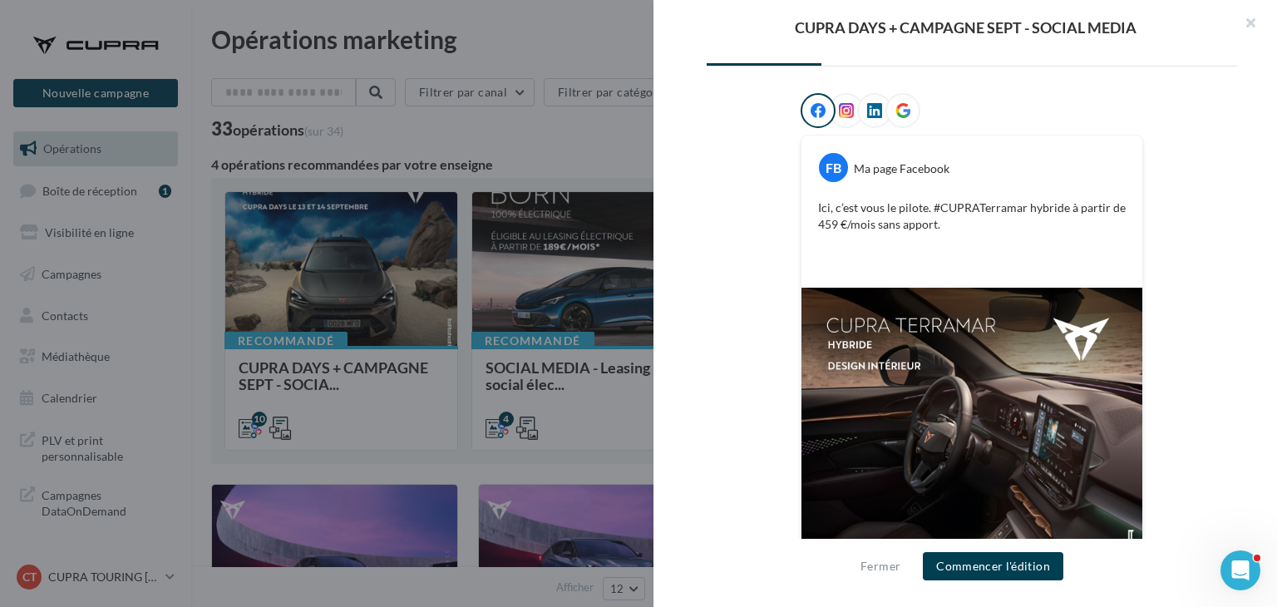
click at [900, 218] on p "Ici, c’est vous le pilote. #CUPRATerramar hybride à partir de 459 €/mois sans a…" at bounding box center [972, 233] width 308 height 67
drag, startPoint x: 950, startPoint y: 222, endPoint x: 774, endPoint y: 207, distance: 176.1
click at [774, 207] on div "FB Ma page Facebook Ici, c’est vous le pilote. #CUPRATerramar hybride à partir …" at bounding box center [972, 372] width 531 height 558
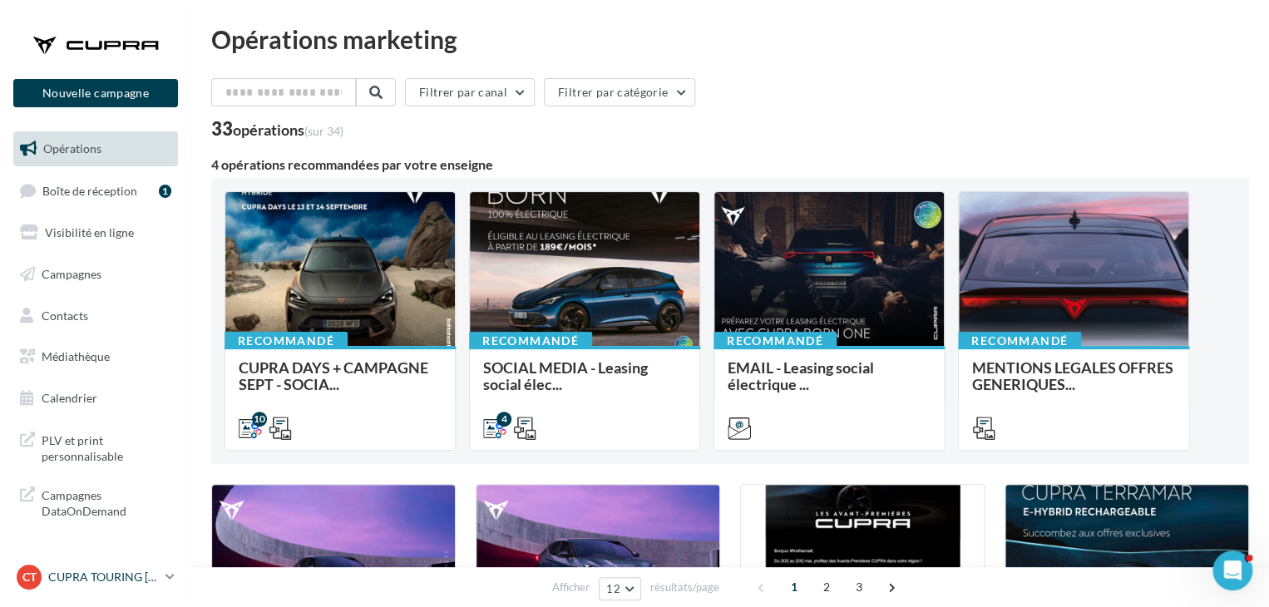
click at [77, 567] on div "CT CUPRA TOURING AIX cupra_aixenprovence" at bounding box center [88, 577] width 142 height 25
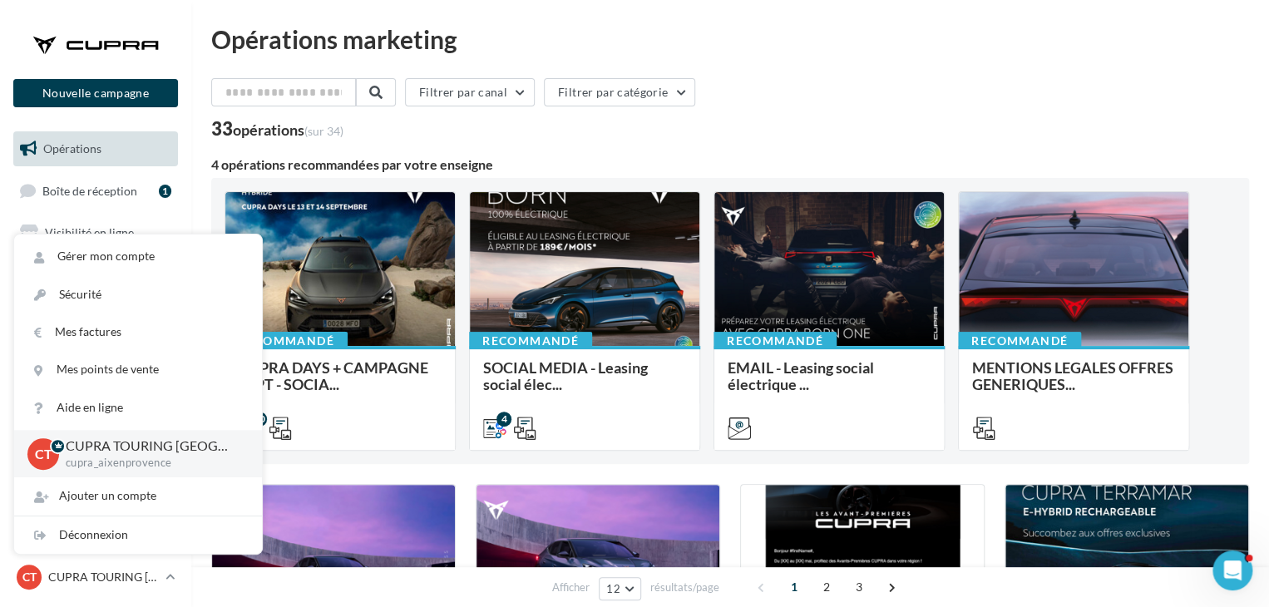
click at [89, 523] on div "Déconnexion" at bounding box center [138, 534] width 248 height 37
